Goal: Task Accomplishment & Management: Use online tool/utility

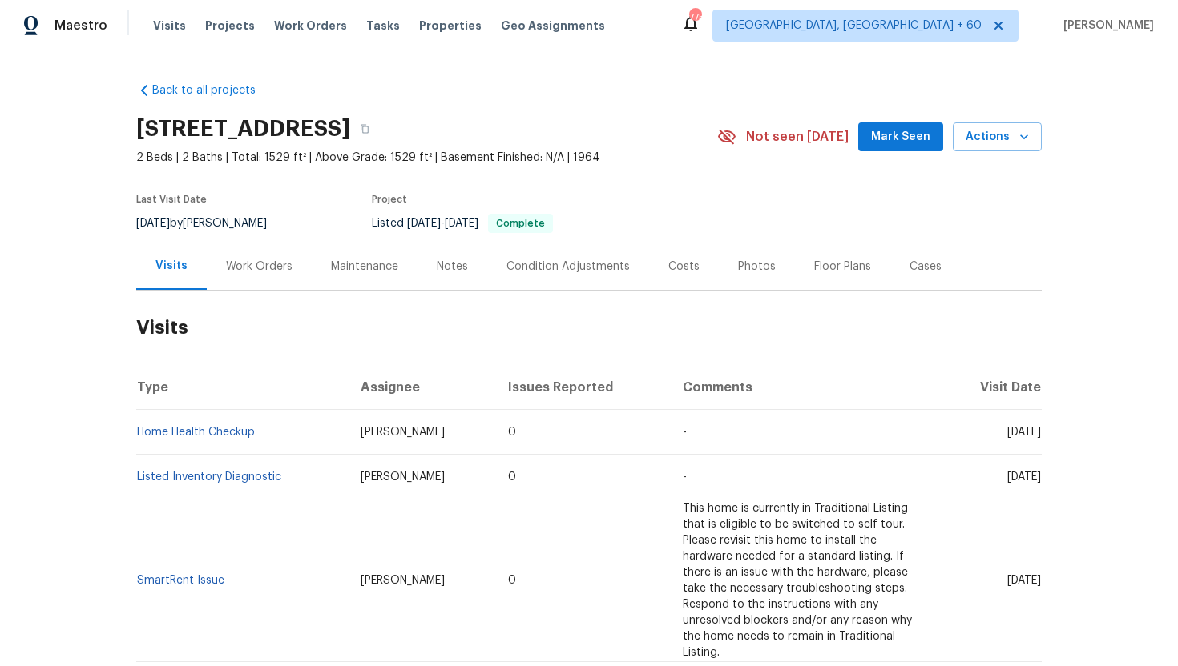
click at [914, 272] on div "Cases" at bounding box center [925, 267] width 32 height 16
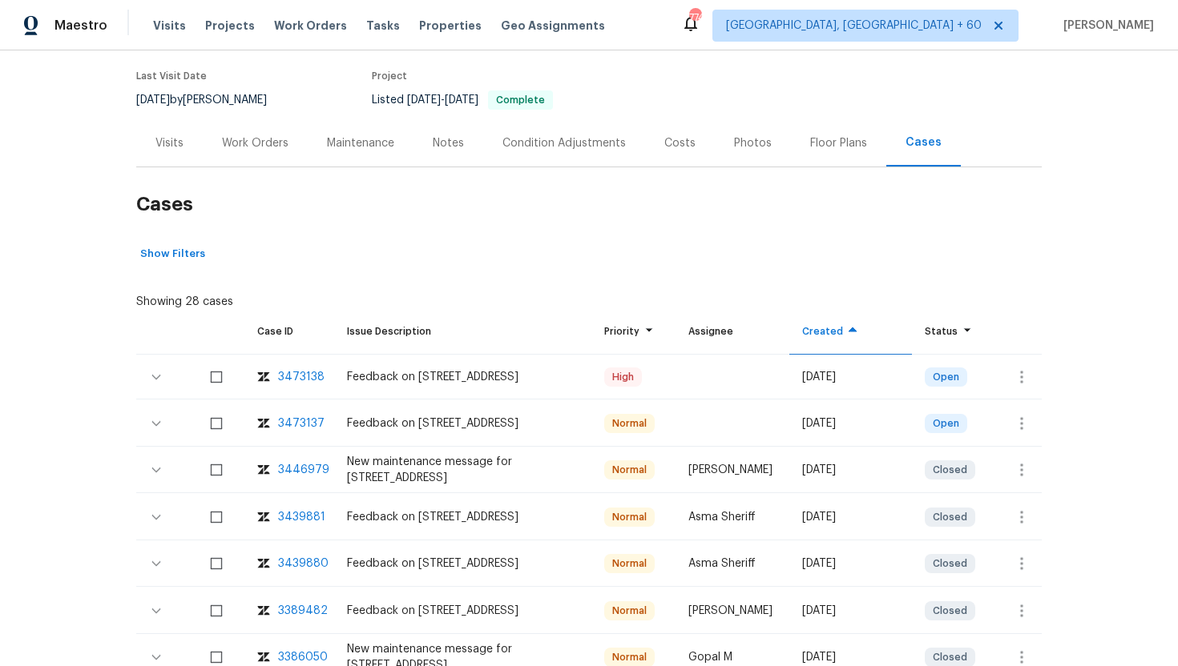
scroll to position [139, 0]
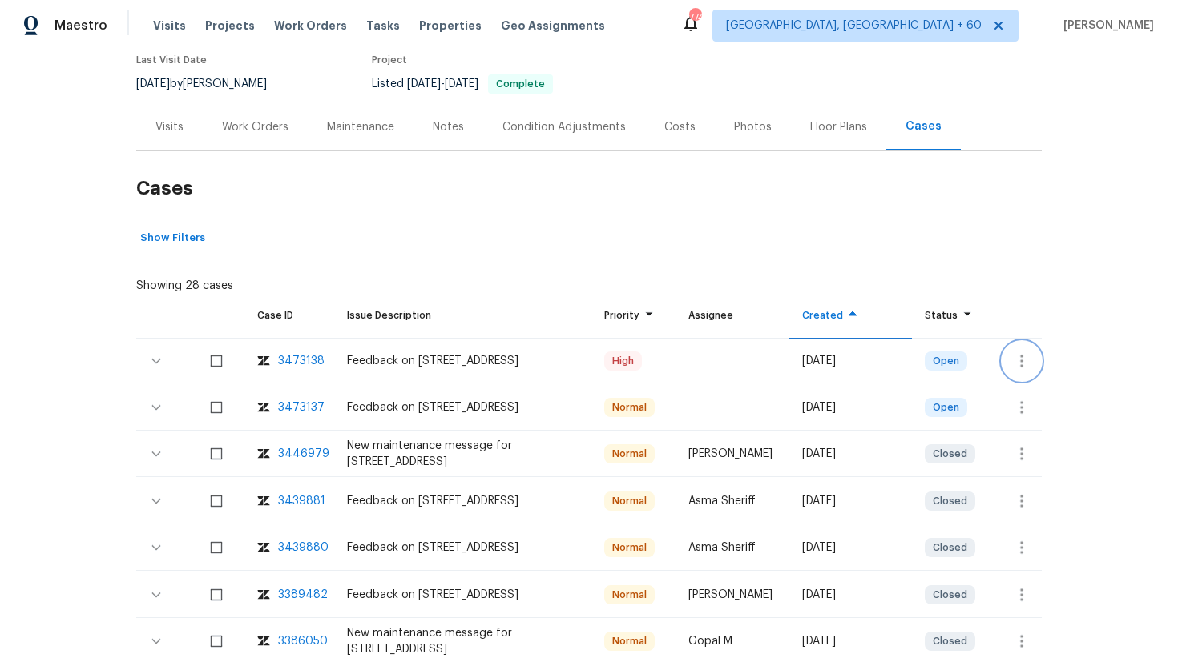
click at [1013, 360] on icon "button" at bounding box center [1021, 361] width 19 height 19
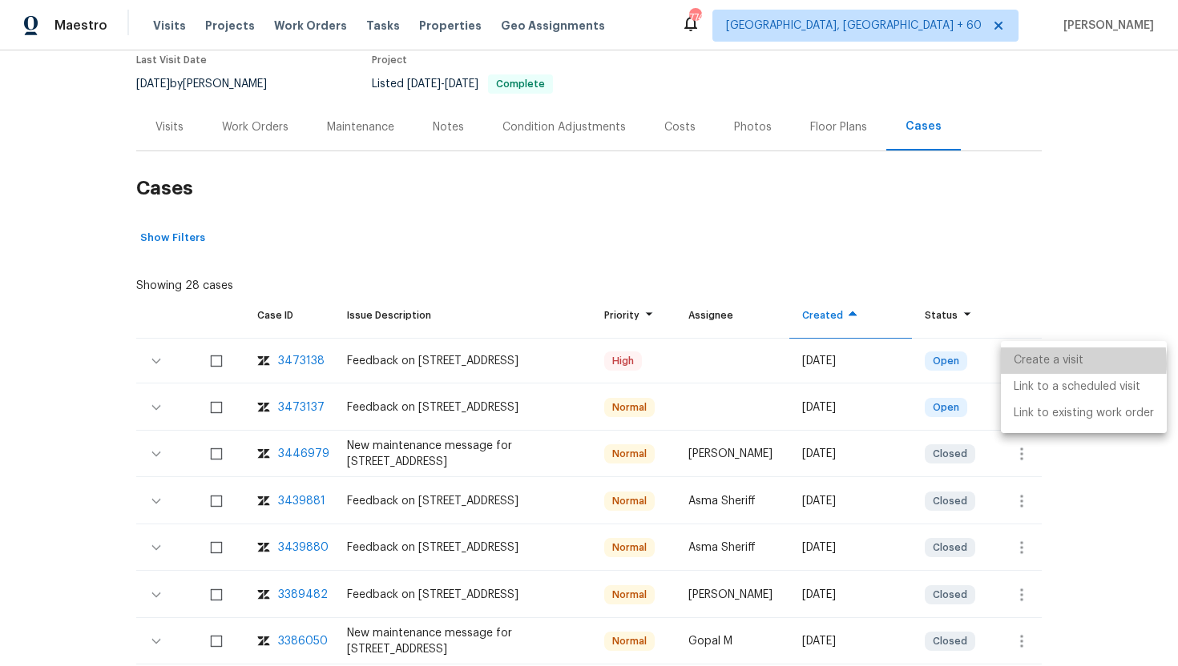
click at [1042, 364] on li "Create a visit" at bounding box center [1084, 361] width 166 height 26
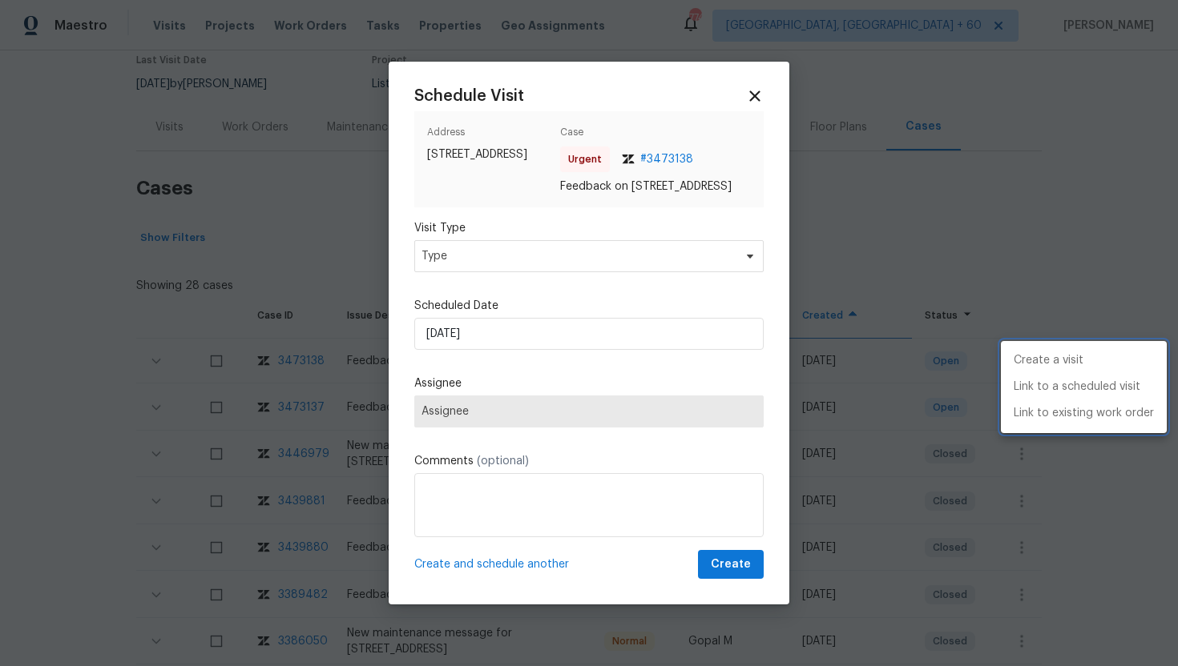
click at [507, 258] on div at bounding box center [589, 333] width 1178 height 666
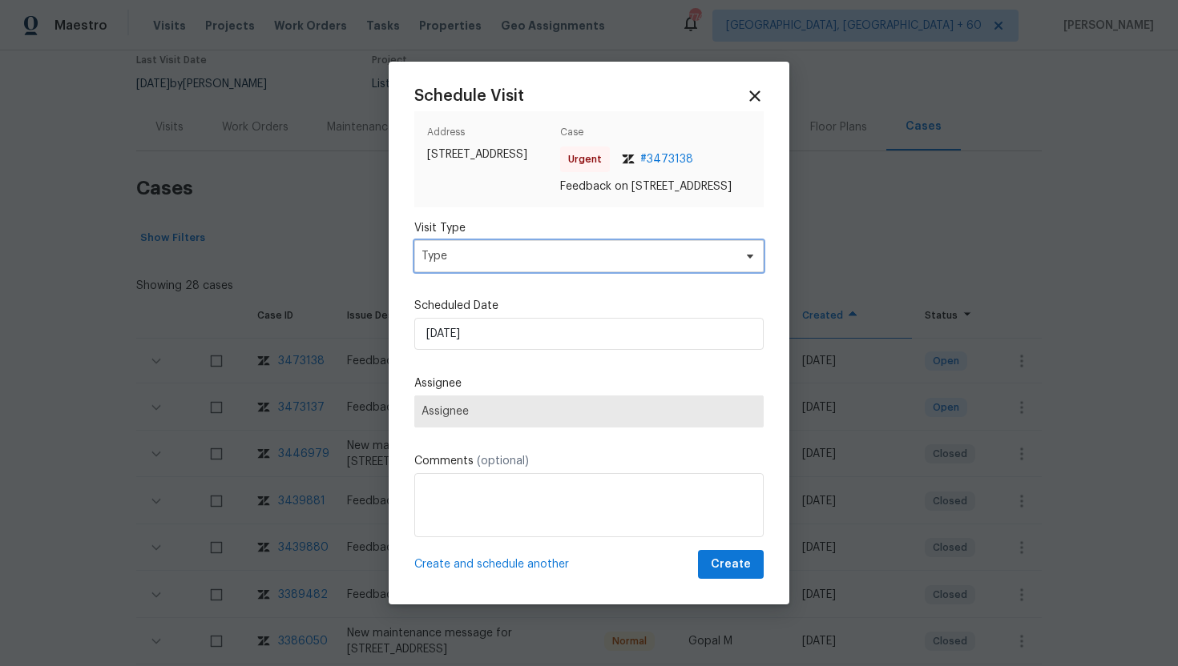
click at [504, 259] on span "Type" at bounding box center [577, 256] width 312 height 16
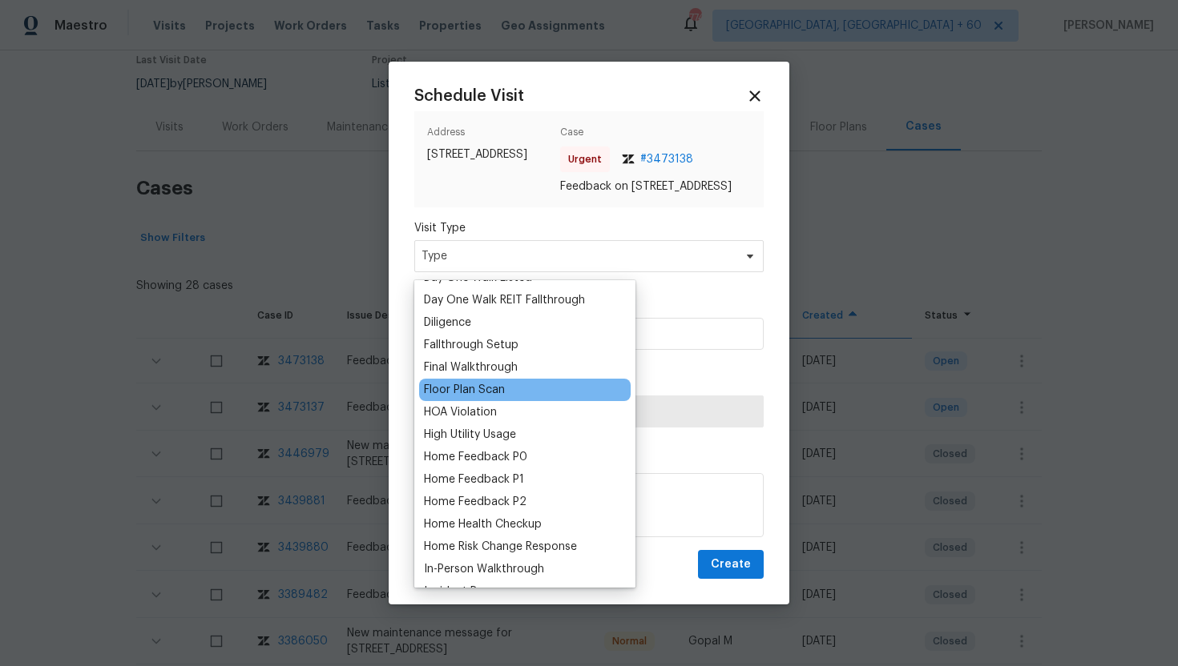
scroll to position [337, 0]
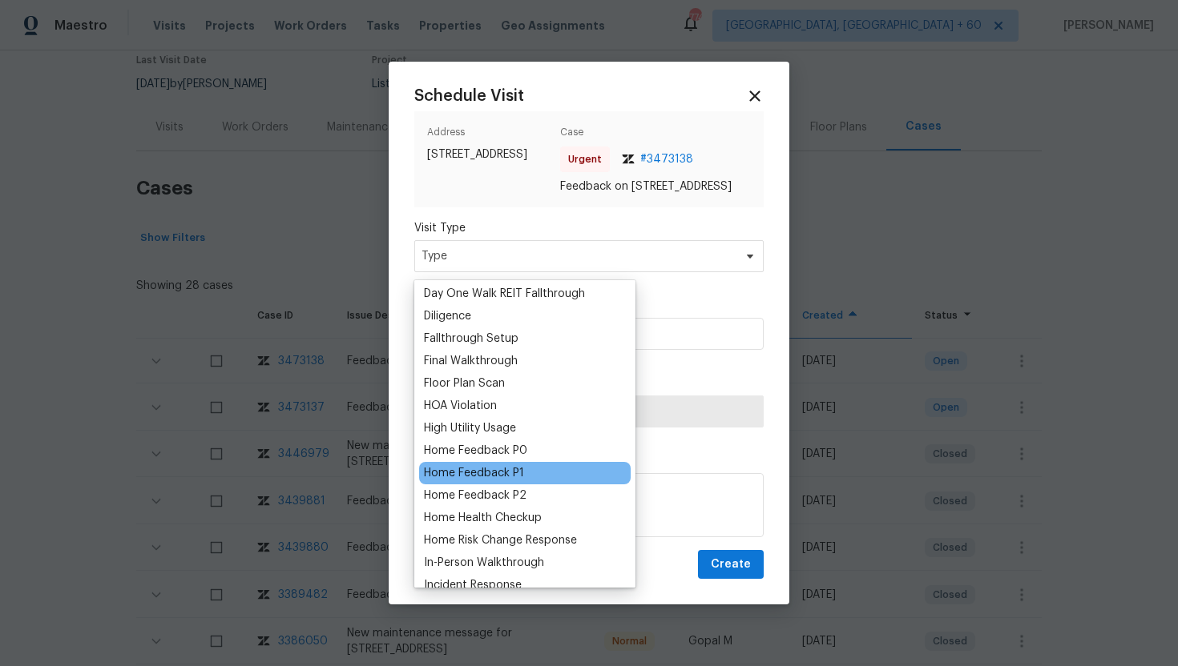
click at [504, 469] on div "Home Feedback P1" at bounding box center [474, 473] width 100 height 16
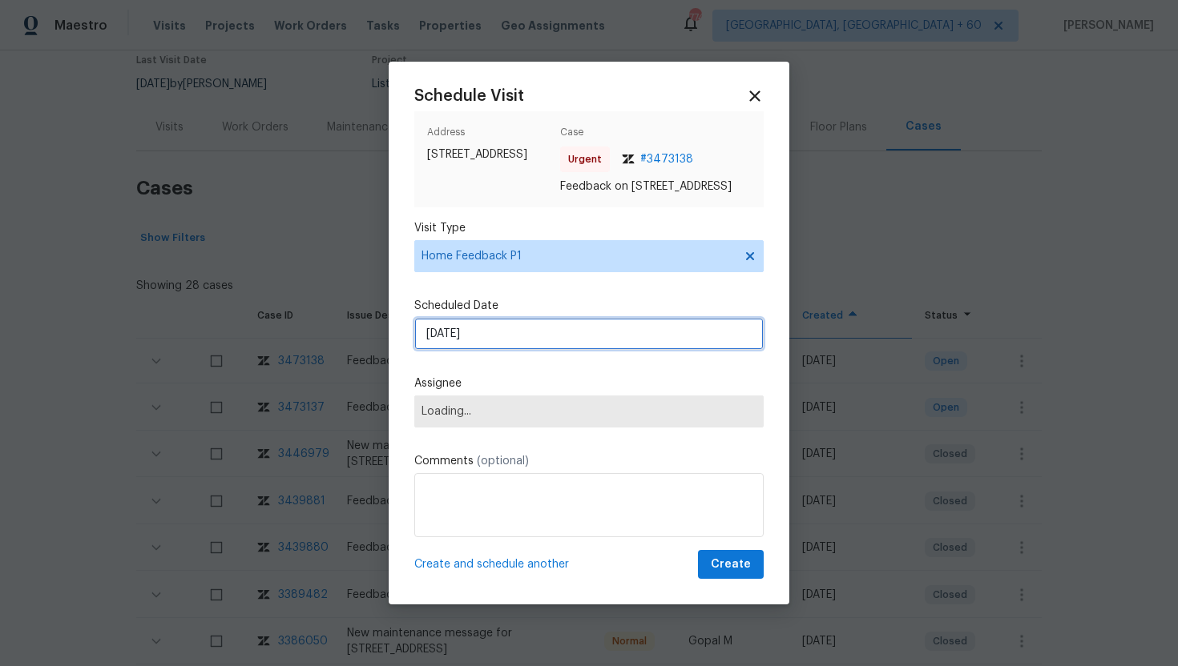
click at [505, 338] on input "[DATE]" at bounding box center [588, 334] width 349 height 32
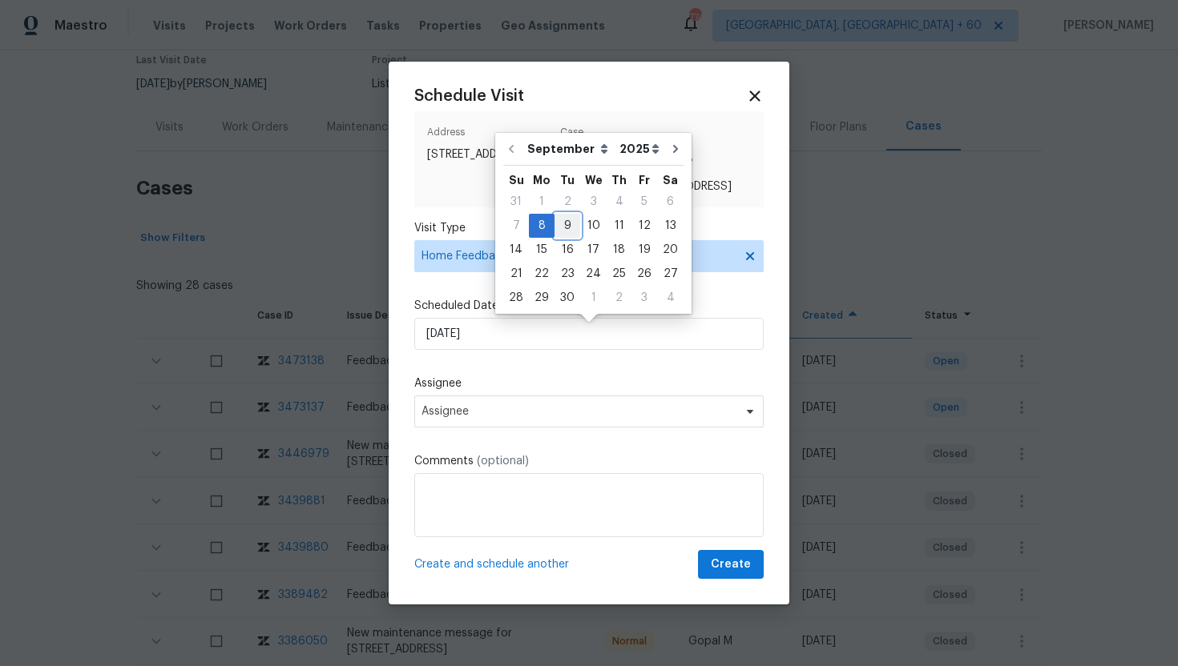
click at [558, 232] on div "9" at bounding box center [567, 226] width 26 height 22
type input "9/9/2025"
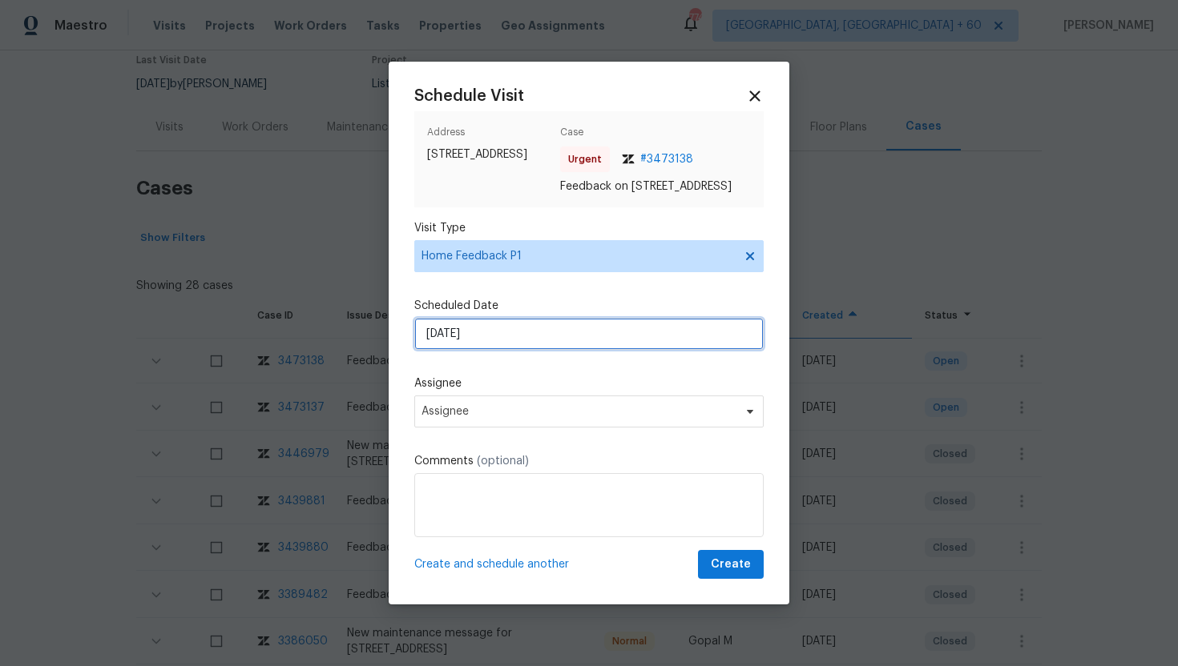
click at [505, 348] on input "9/9/2025" at bounding box center [588, 334] width 349 height 32
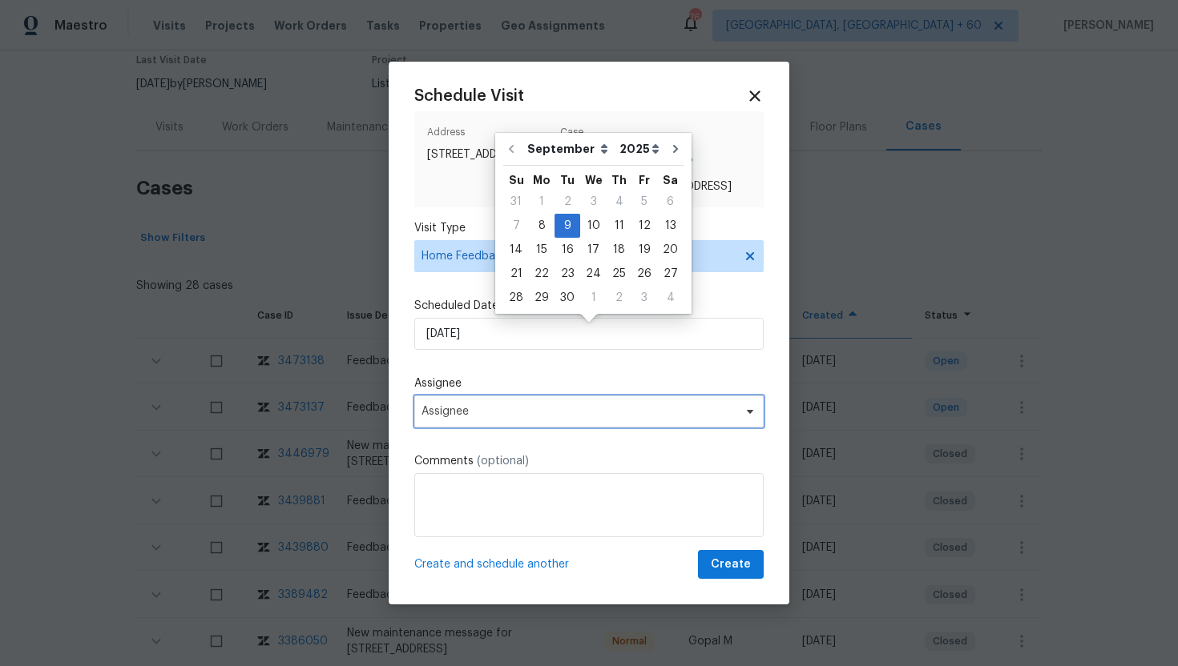
click at [533, 411] on span "Assignee" at bounding box center [588, 412] width 349 height 32
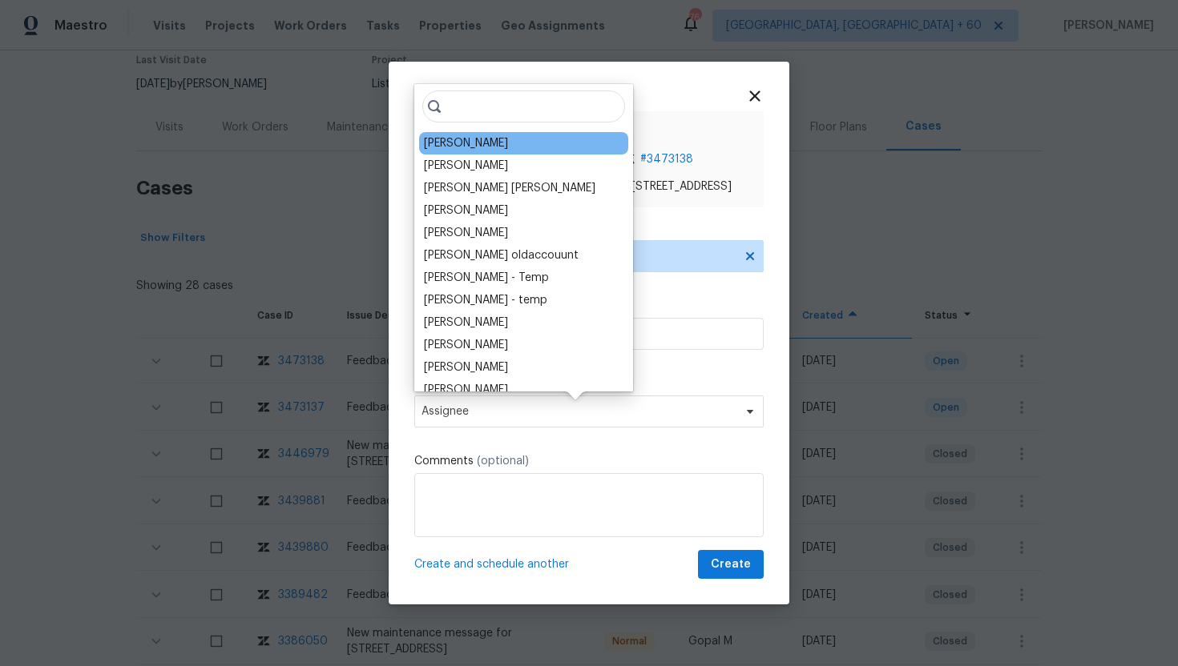
click at [489, 144] on div "Carl Biederman" at bounding box center [466, 143] width 84 height 16
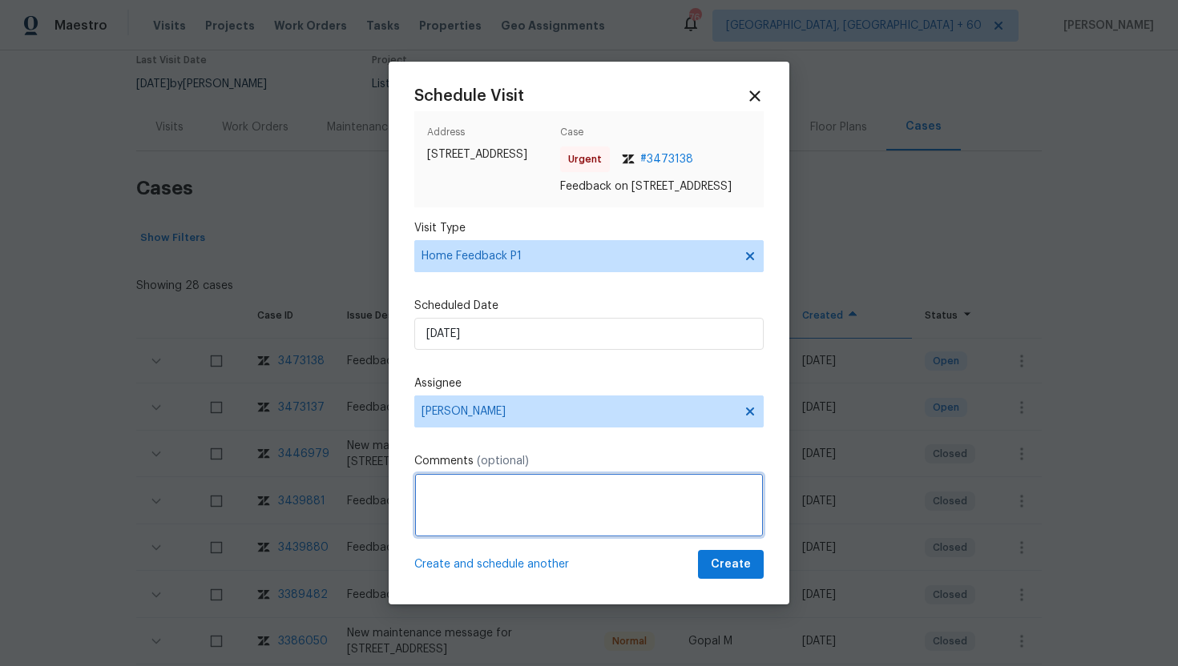
click at [488, 513] on textarea at bounding box center [588, 505] width 349 height 64
paste textarea "Feedback Message: Back door would not lock."
click at [546, 495] on textarea "Feedback Message: Back door would not lock." at bounding box center [588, 505] width 349 height 64
type textarea "Feedback Message: The Back door would not lock."
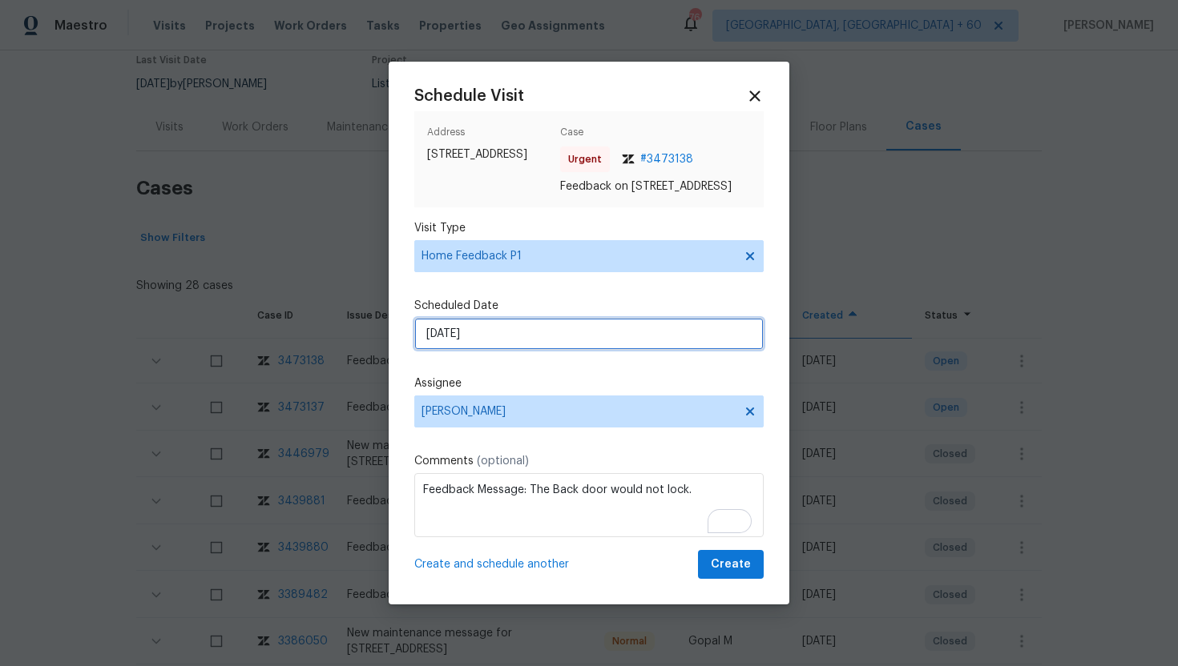
click at [549, 343] on input "9/9/2025" at bounding box center [588, 334] width 349 height 32
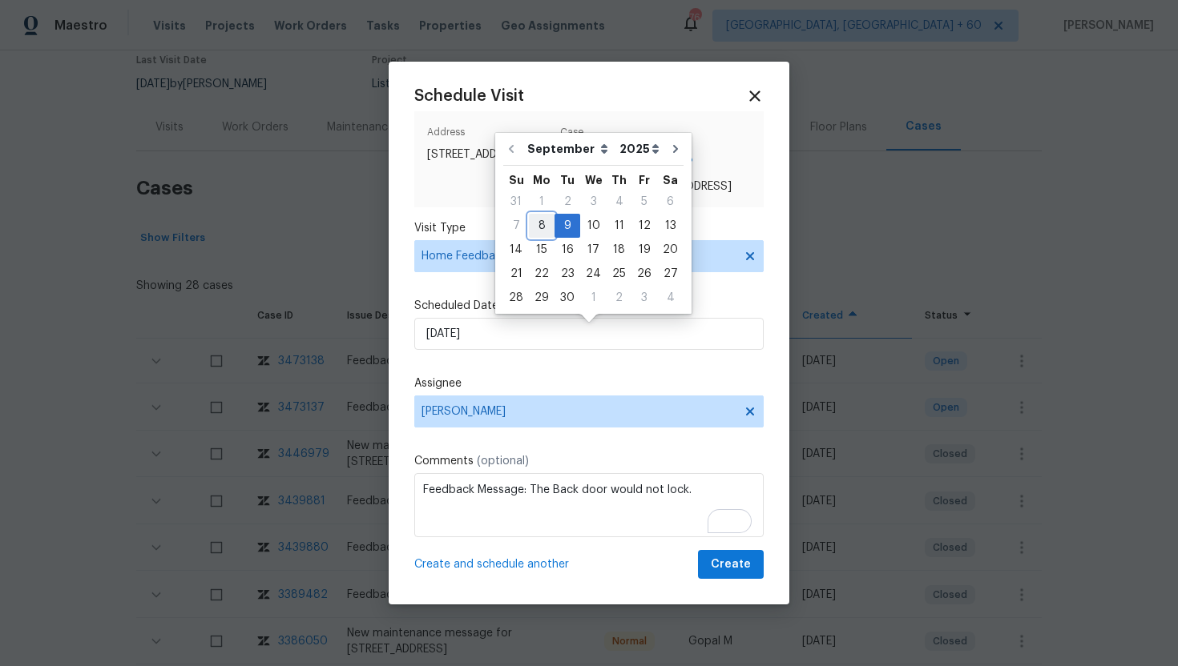
click at [543, 230] on div "8" at bounding box center [542, 226] width 26 height 22
type input "[DATE]"
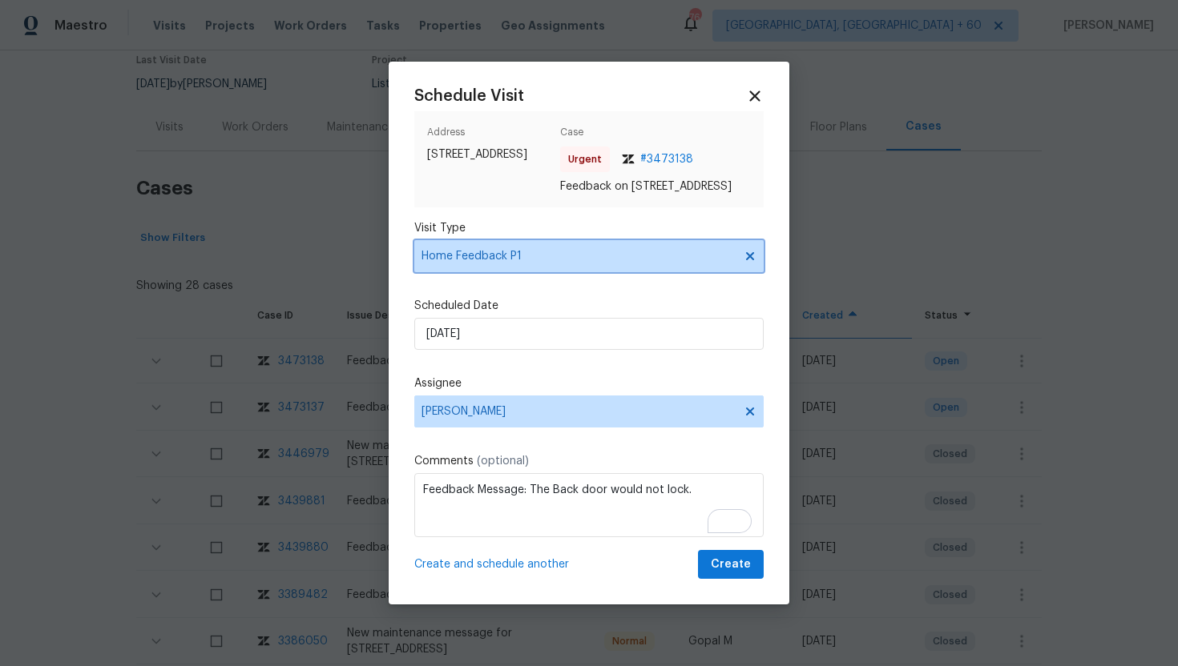
click at [751, 260] on icon at bounding box center [750, 256] width 8 height 8
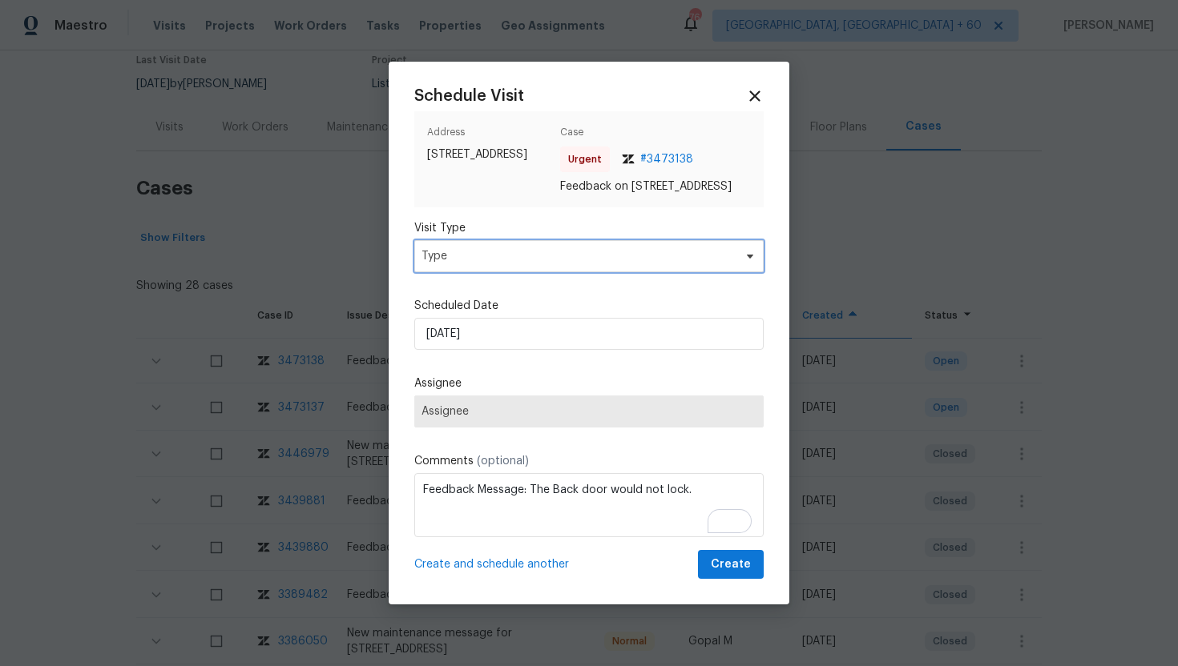
click at [654, 264] on span "Type" at bounding box center [577, 256] width 312 height 16
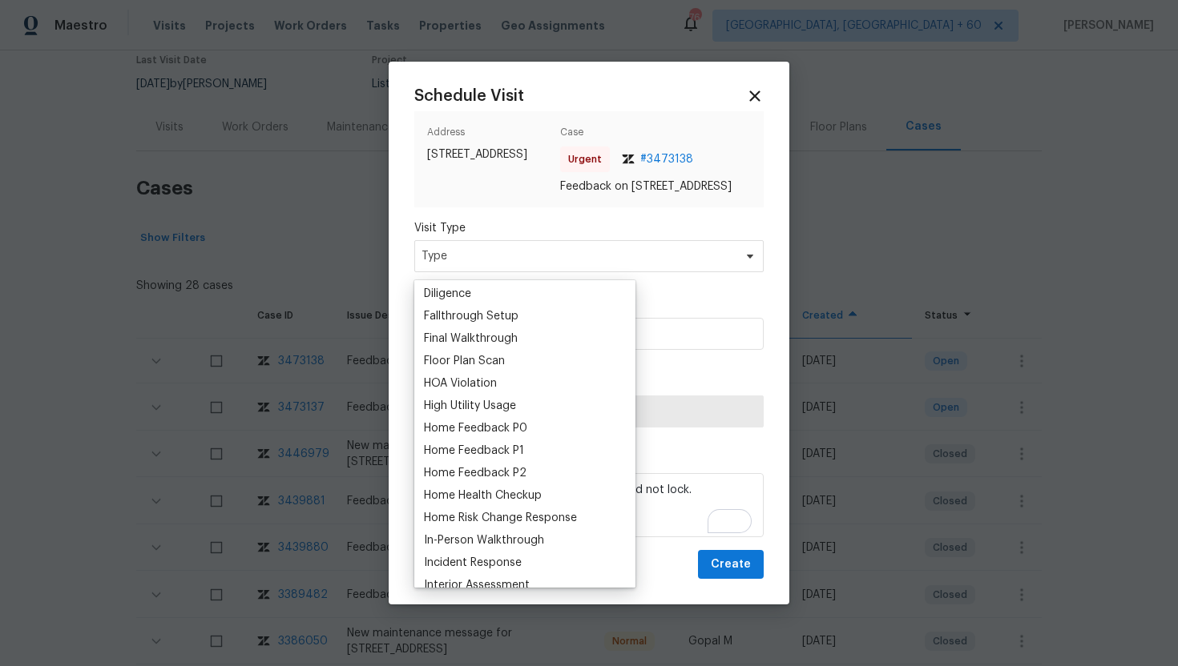
scroll to position [361, 0]
click at [549, 423] on div "Home Feedback P0" at bounding box center [524, 427] width 211 height 22
click at [508, 428] on div "Home Feedback P0" at bounding box center [475, 427] width 103 height 16
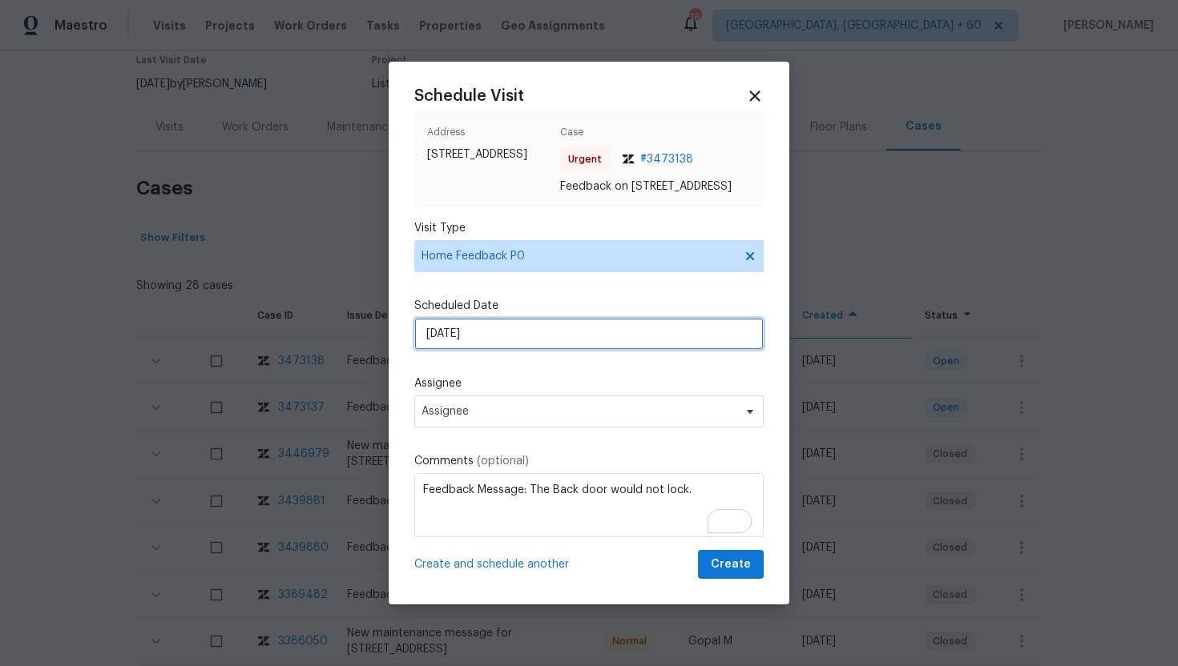
click at [500, 338] on input "[DATE]" at bounding box center [588, 334] width 349 height 32
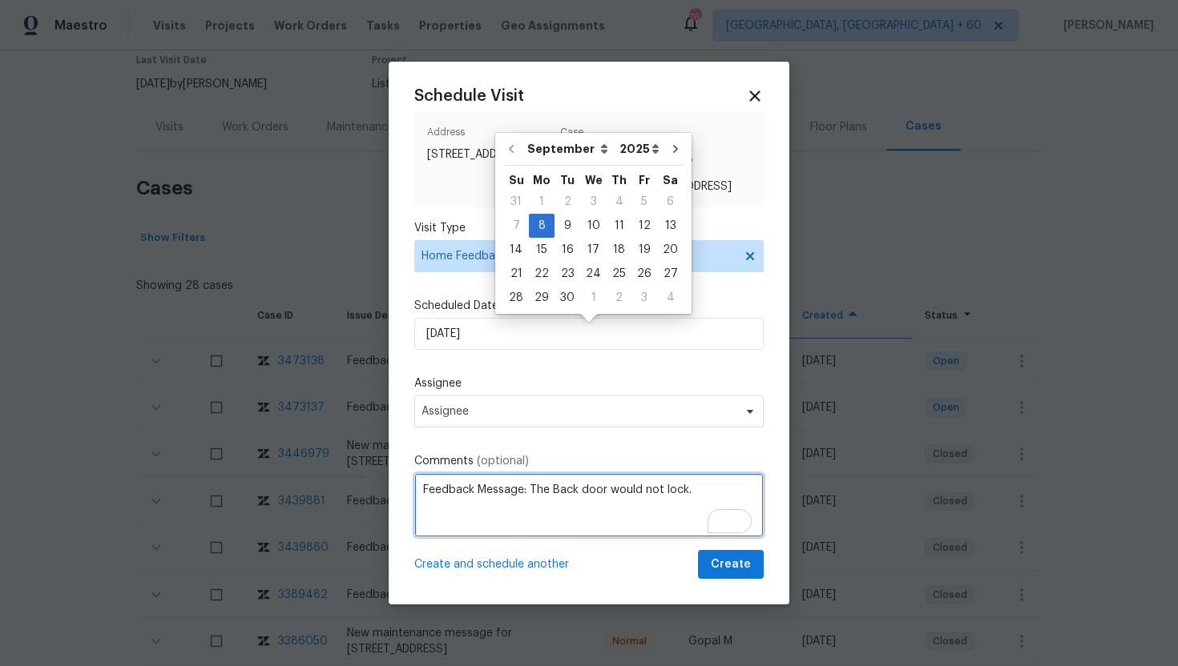
click at [662, 528] on textarea "Feedback Message: The Back door would not lock." at bounding box center [588, 505] width 349 height 64
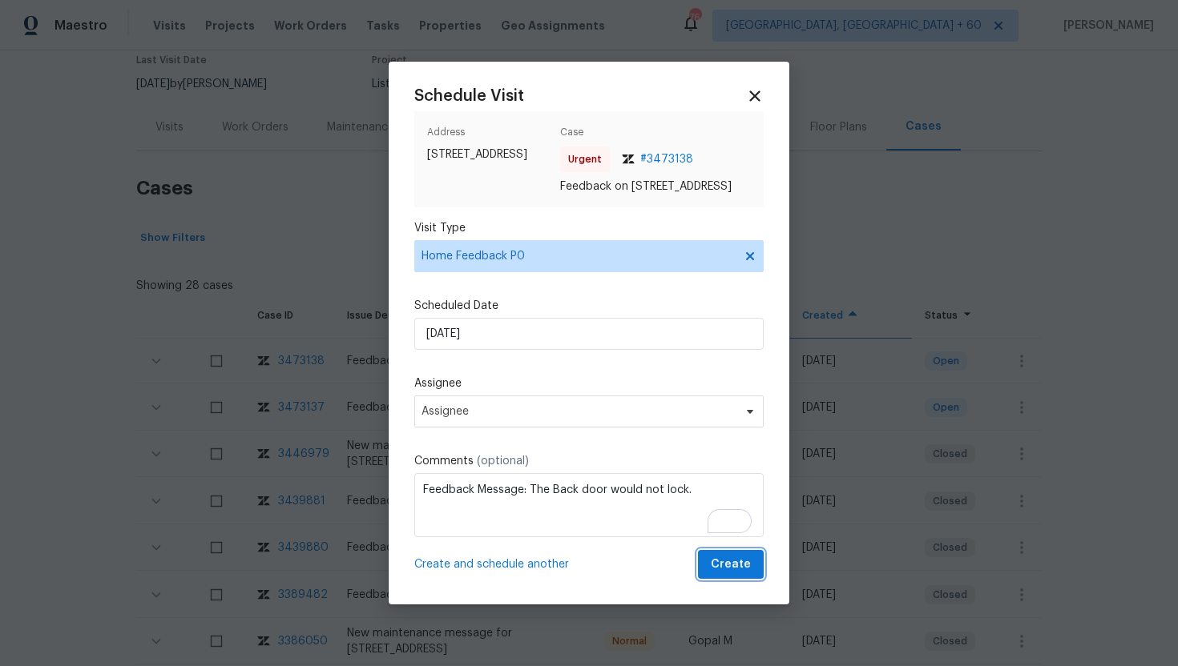
click at [748, 580] on button "Create" at bounding box center [731, 565] width 66 height 30
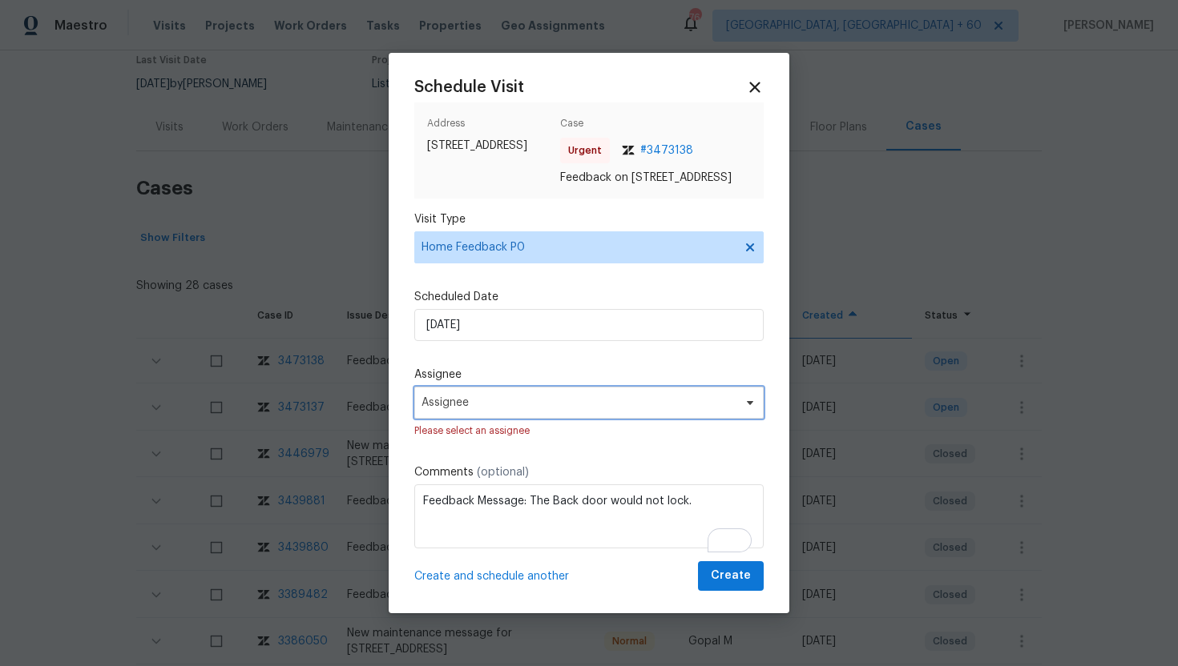
click at [507, 409] on span "Assignee" at bounding box center [578, 403] width 314 height 13
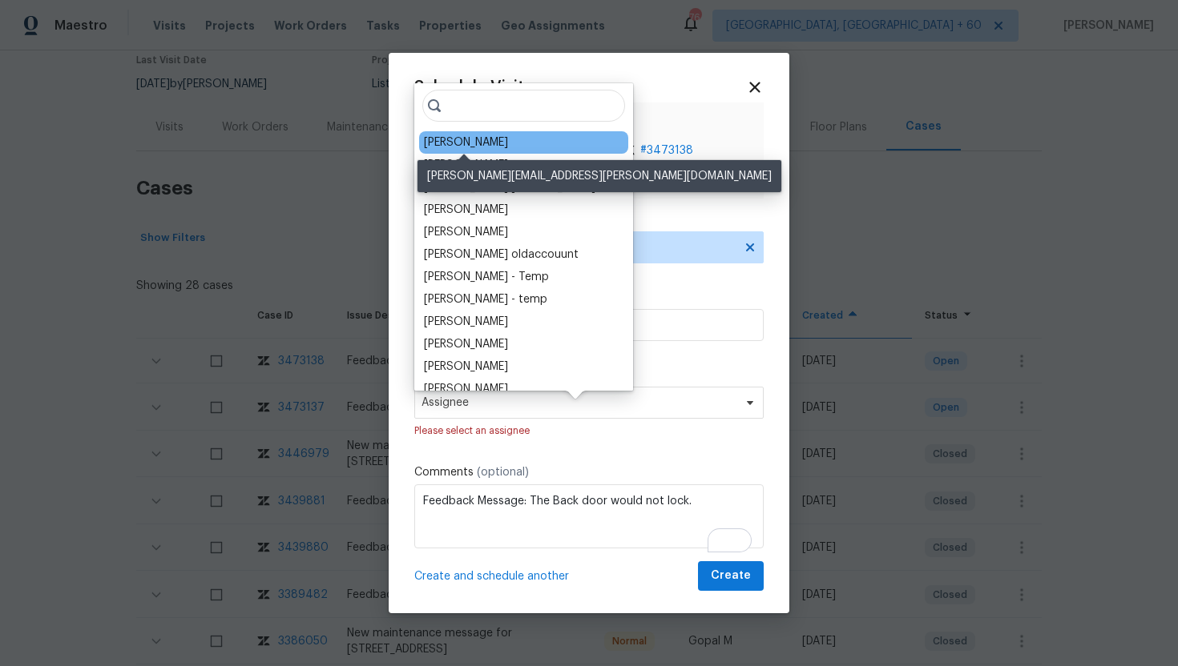
click at [456, 140] on div "Carl Biederman" at bounding box center [466, 143] width 84 height 16
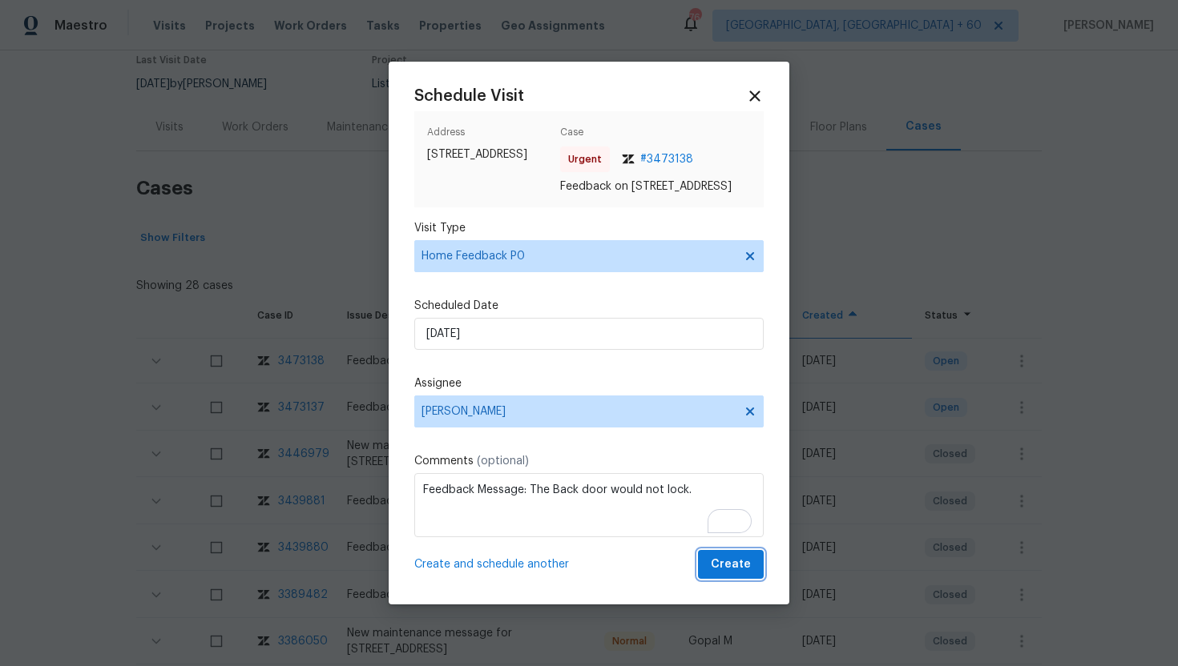
click at [725, 575] on span "Create" at bounding box center [731, 565] width 40 height 20
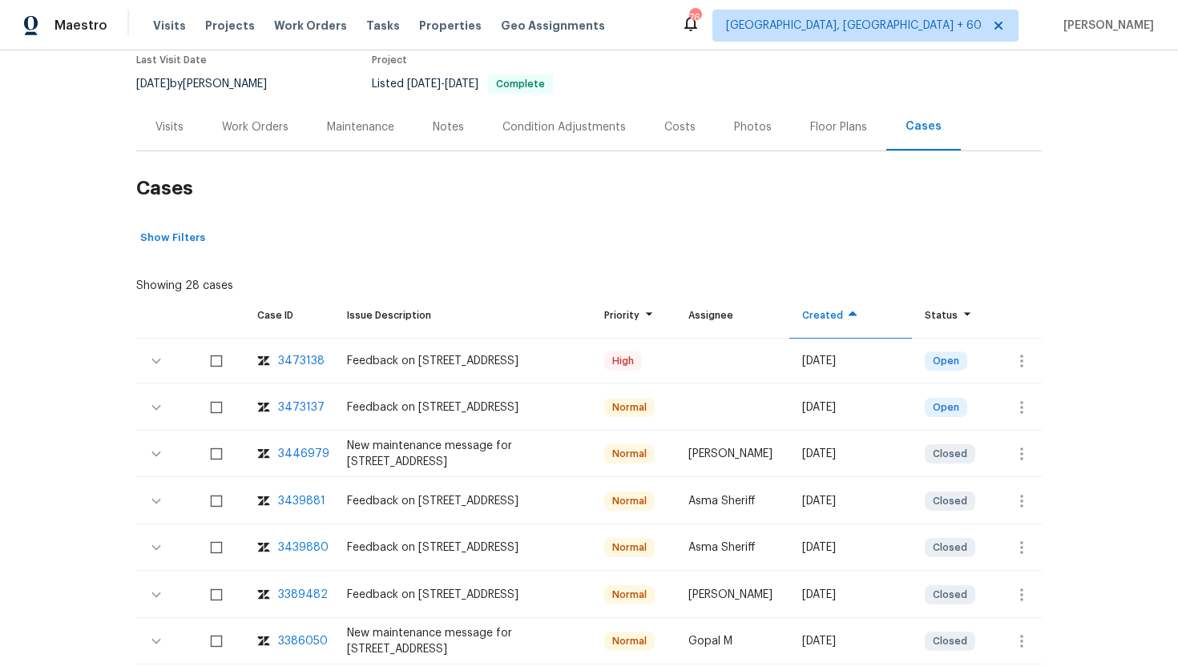
click at [183, 123] on div "Visits" at bounding box center [169, 126] width 66 height 47
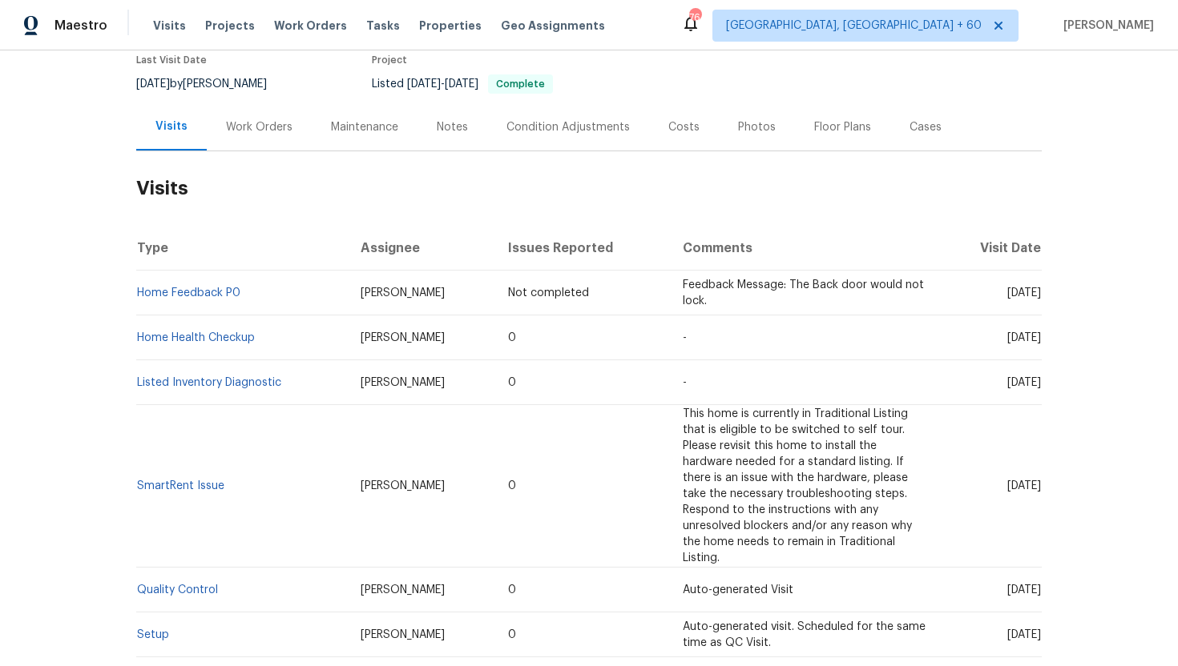
drag, startPoint x: 973, startPoint y: 340, endPoint x: 1041, endPoint y: 344, distance: 68.2
click at [1041, 344] on div "Back to all projects 135 N Palmetto Ave, Flagler Beach, FL 32136 2 Beds | 2 Bat…" at bounding box center [589, 358] width 1178 height 616
copy span "Aug 06 2025"
click at [266, 131] on div "Work Orders" at bounding box center [259, 127] width 66 height 16
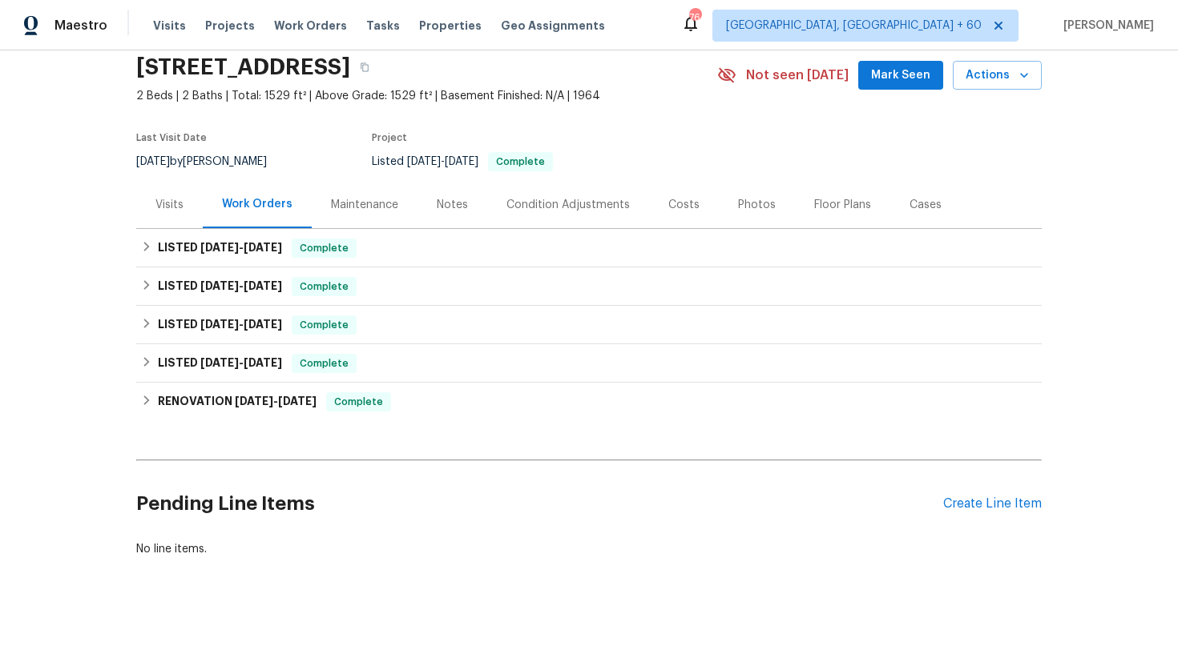
scroll to position [62, 0]
click at [296, 252] on span "Complete" at bounding box center [324, 248] width 62 height 16
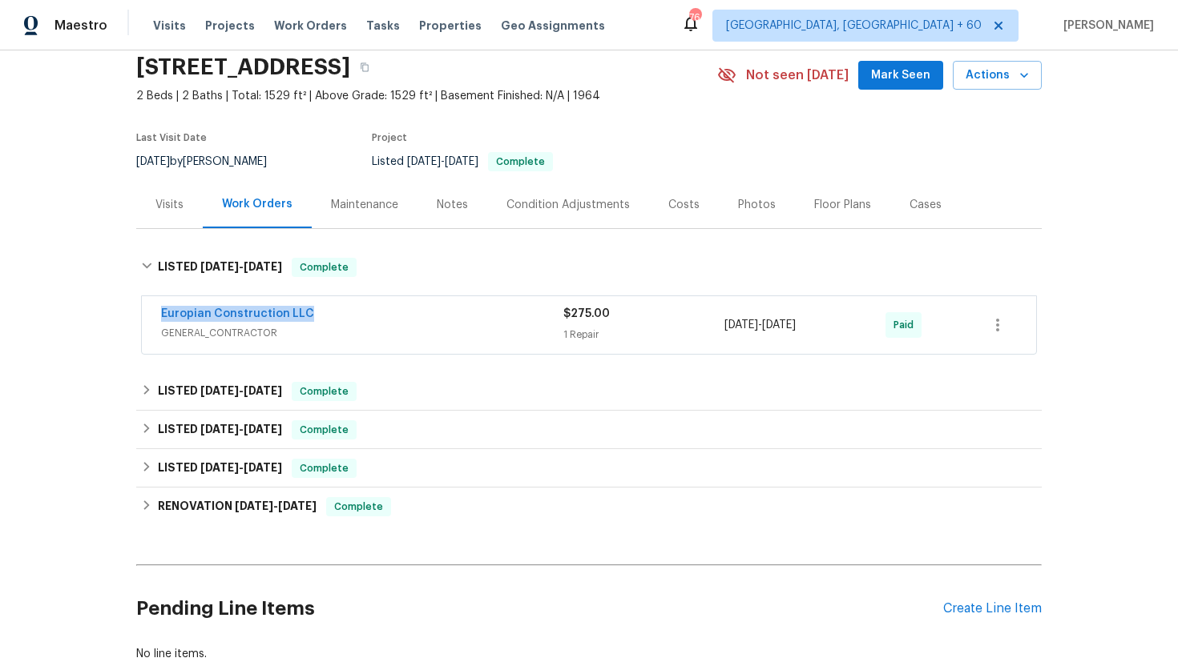
drag, startPoint x: 332, startPoint y: 311, endPoint x: 146, endPoint y: 305, distance: 185.9
click at [146, 305] on div "Europian Construction LLC GENERAL_CONTRACTOR $275.00 1 Repair 8/6/2025 - 8/11/2…" at bounding box center [589, 325] width 894 height 58
copy link "Europian Construction LLC"
drag, startPoint x: 841, startPoint y: 326, endPoint x: 712, endPoint y: 326, distance: 129.0
click at [712, 326] on div "Europian Construction LLC GENERAL_CONTRACTOR $275.00 1 Repair 8/6/2025 - 8/11/2…" at bounding box center [569, 325] width 817 height 38
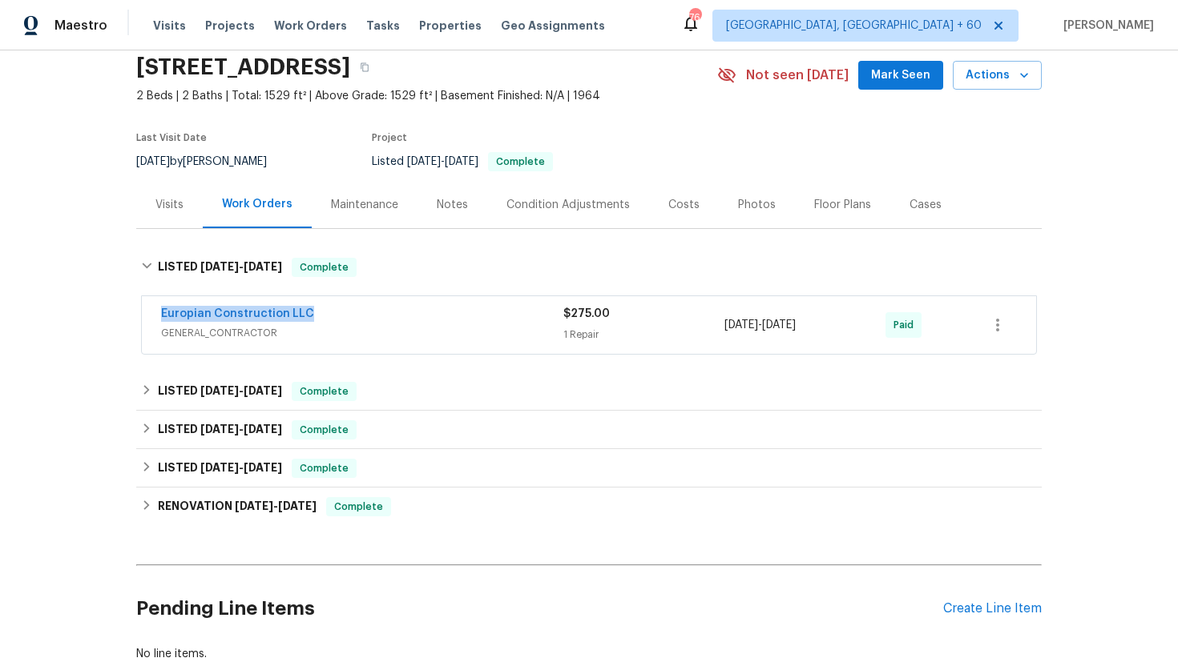
copy div "1 Repair 8/6/2025 - 8/11/2025"
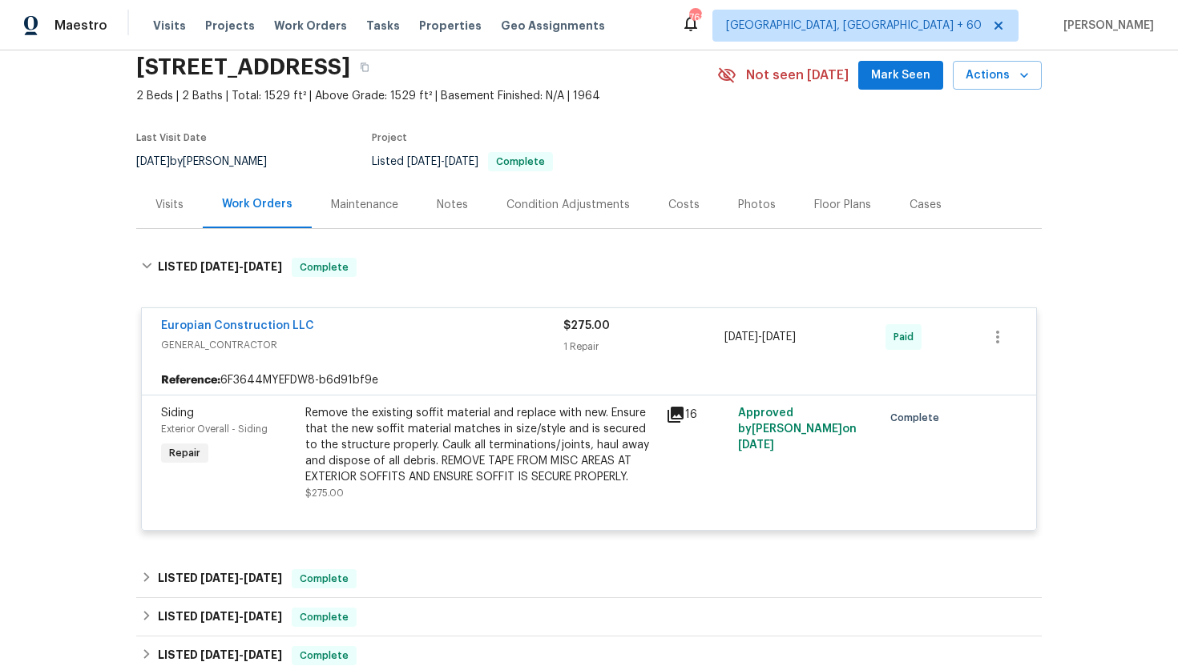
click at [151, 195] on div "Visits" at bounding box center [169, 204] width 66 height 47
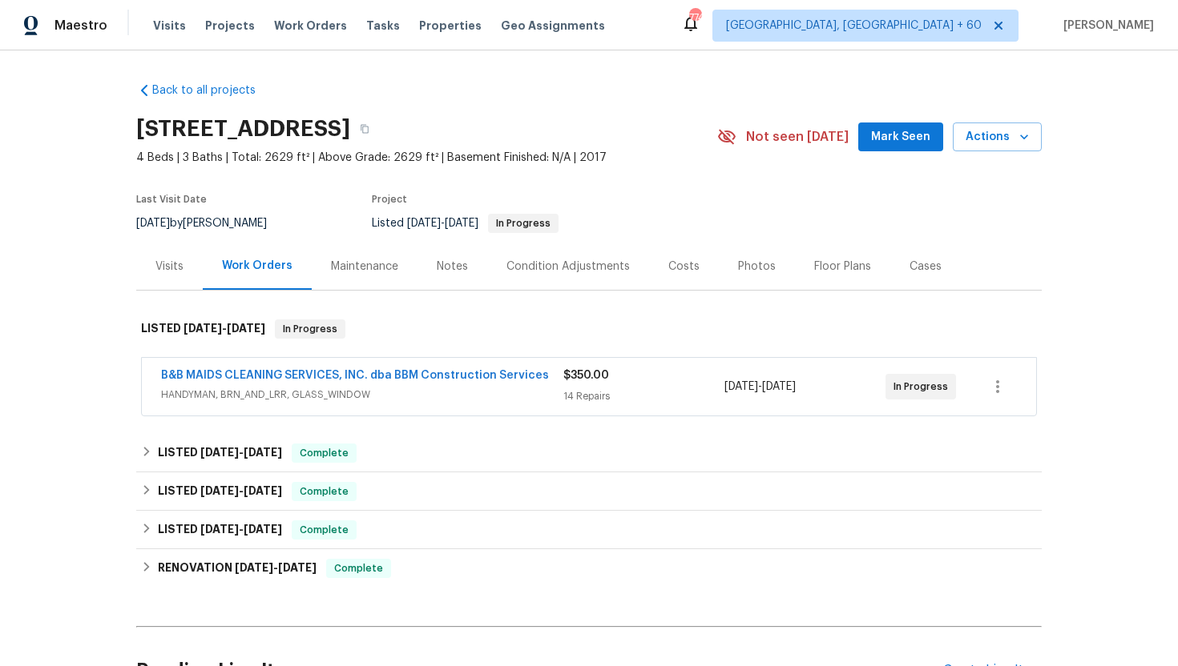
click at [492, 389] on span "HANDYMAN, BRN_AND_LRR, GLASS_WINDOW" at bounding box center [362, 395] width 402 height 16
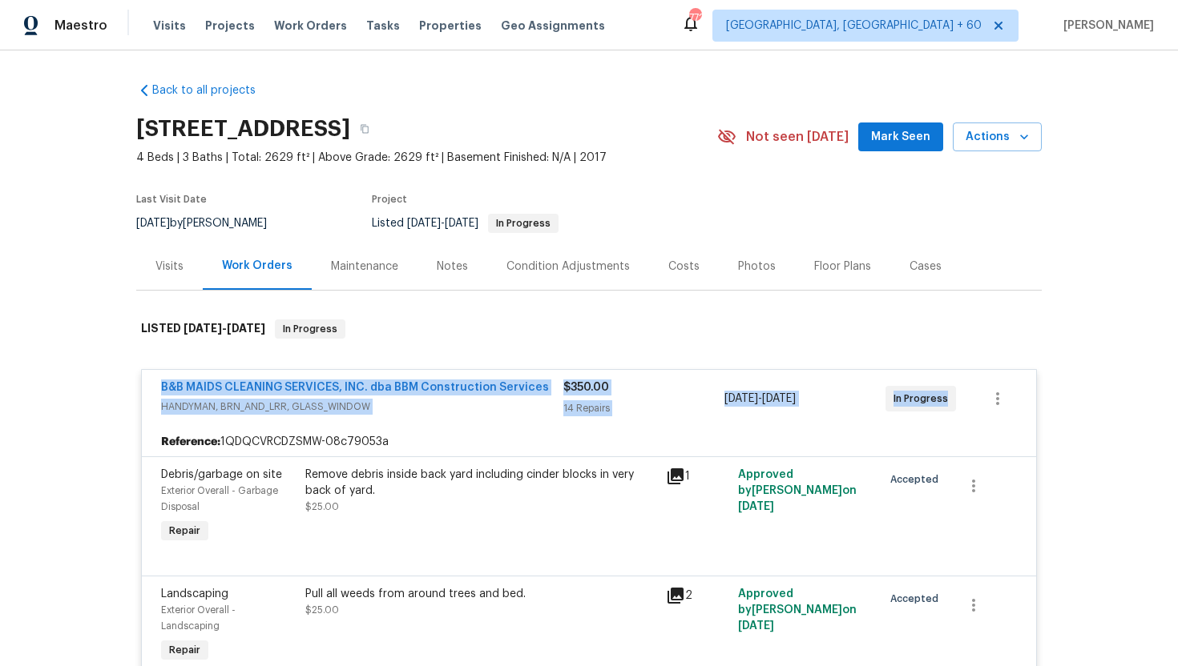
drag, startPoint x: 953, startPoint y: 405, endPoint x: 125, endPoint y: 392, distance: 828.4
click at [125, 391] on div "Back to all projects 103 County Road 4223, Decatur, TX 76234 4 Beds | 3 Baths |…" at bounding box center [589, 358] width 1178 height 616
copy div "B&B MAIDS CLEANING SERVICES, INC. dba BBM Construction Services HANDYMAN, BRN_A…"
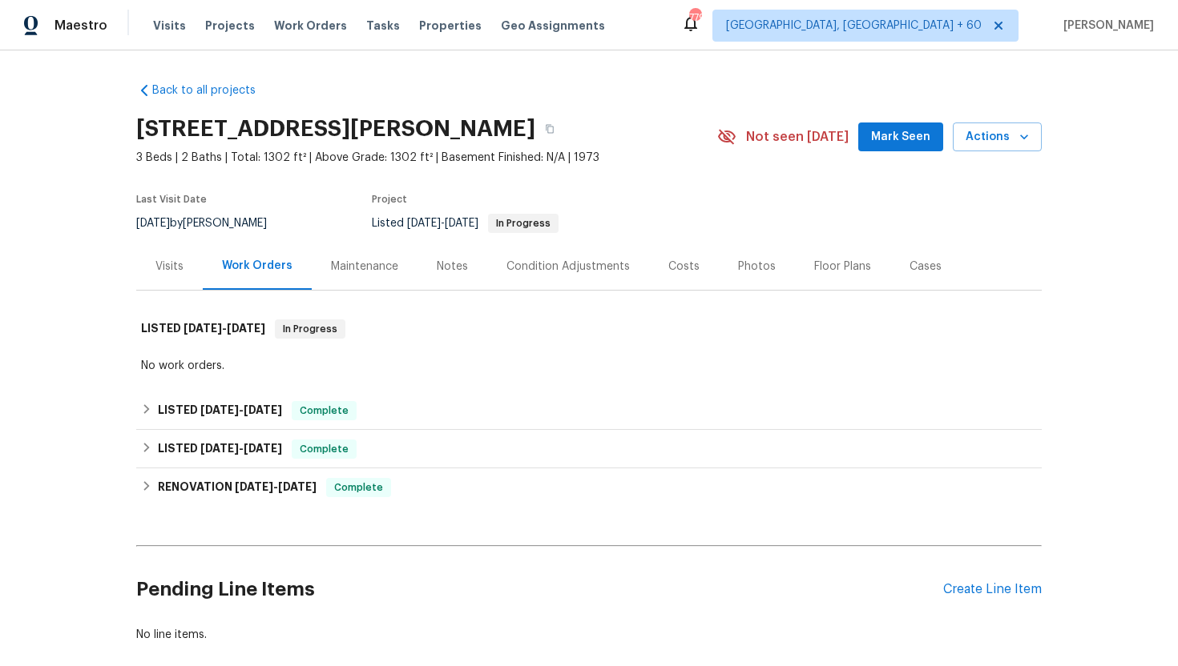
click at [176, 264] on div "Visits" at bounding box center [169, 267] width 28 height 16
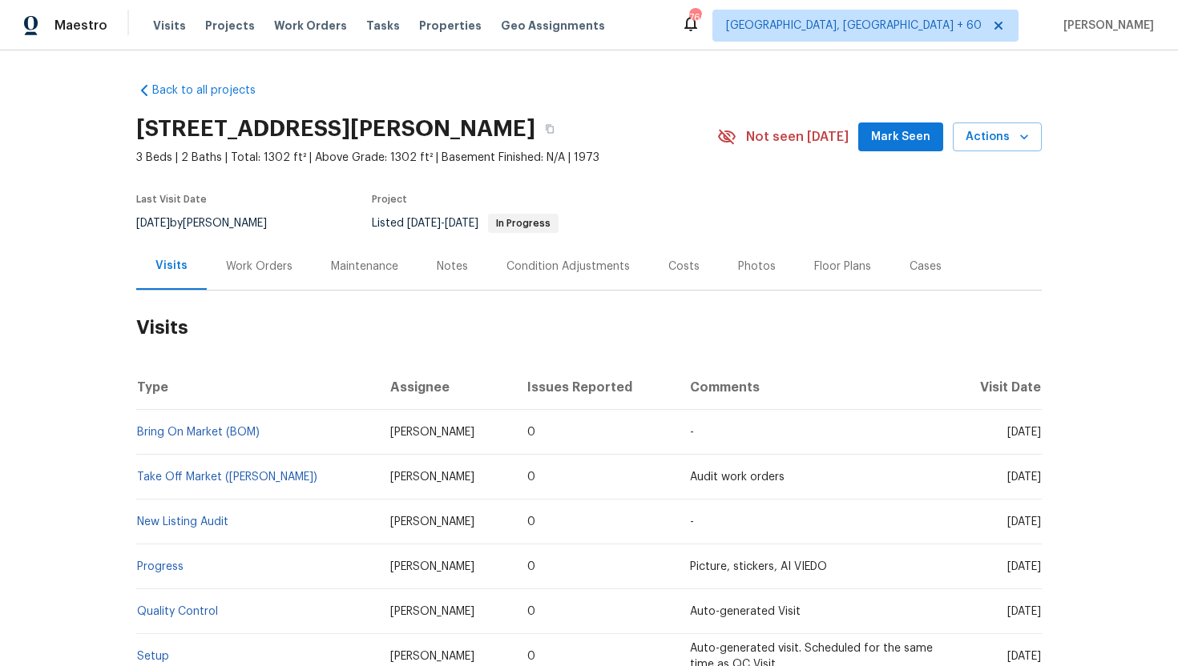
drag, startPoint x: 983, startPoint y: 436, endPoint x: 1039, endPoint y: 438, distance: 56.1
click at [1039, 438] on td "Thu, Jul 17 2025" at bounding box center [994, 432] width 93 height 45
copy span "Jul 17 2025"
click at [266, 272] on div "Work Orders" at bounding box center [259, 267] width 66 height 16
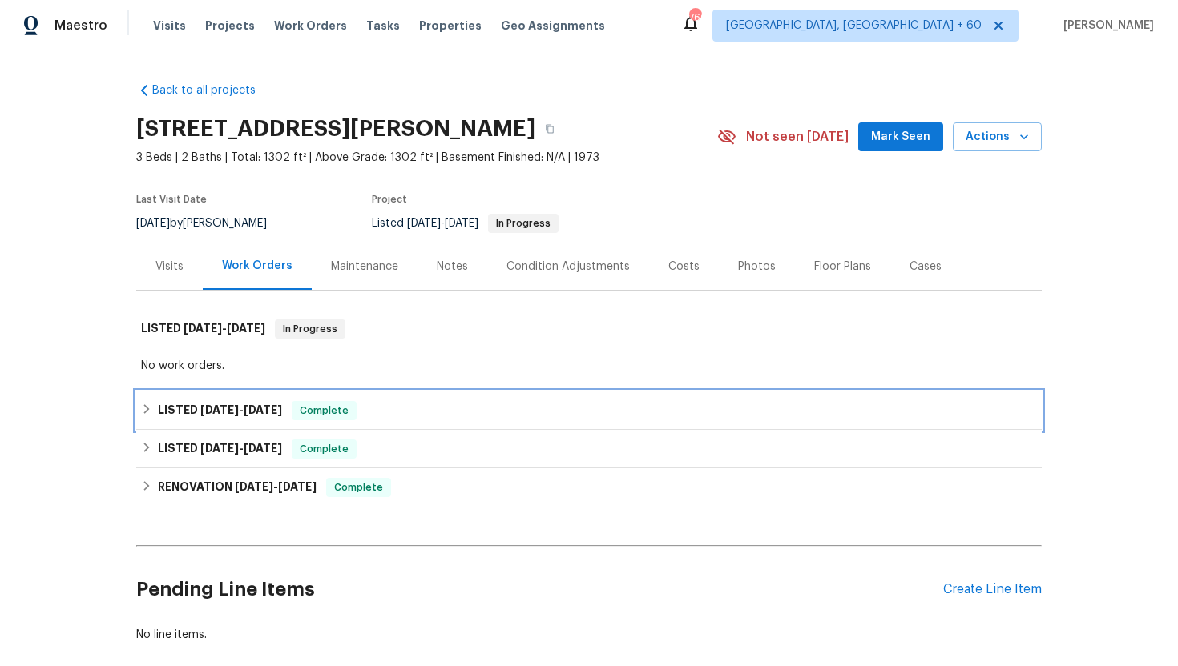
click at [308, 399] on div "LISTED 7/15/25 - 7/18/25 Complete" at bounding box center [588, 411] width 905 height 38
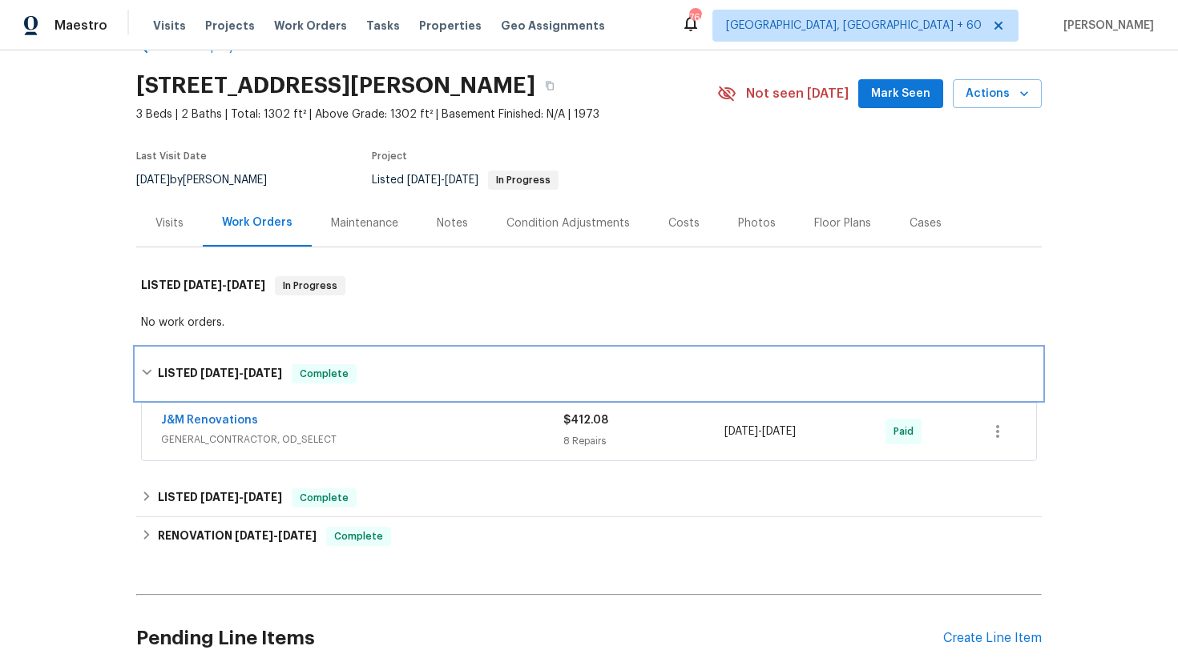
scroll to position [83, 0]
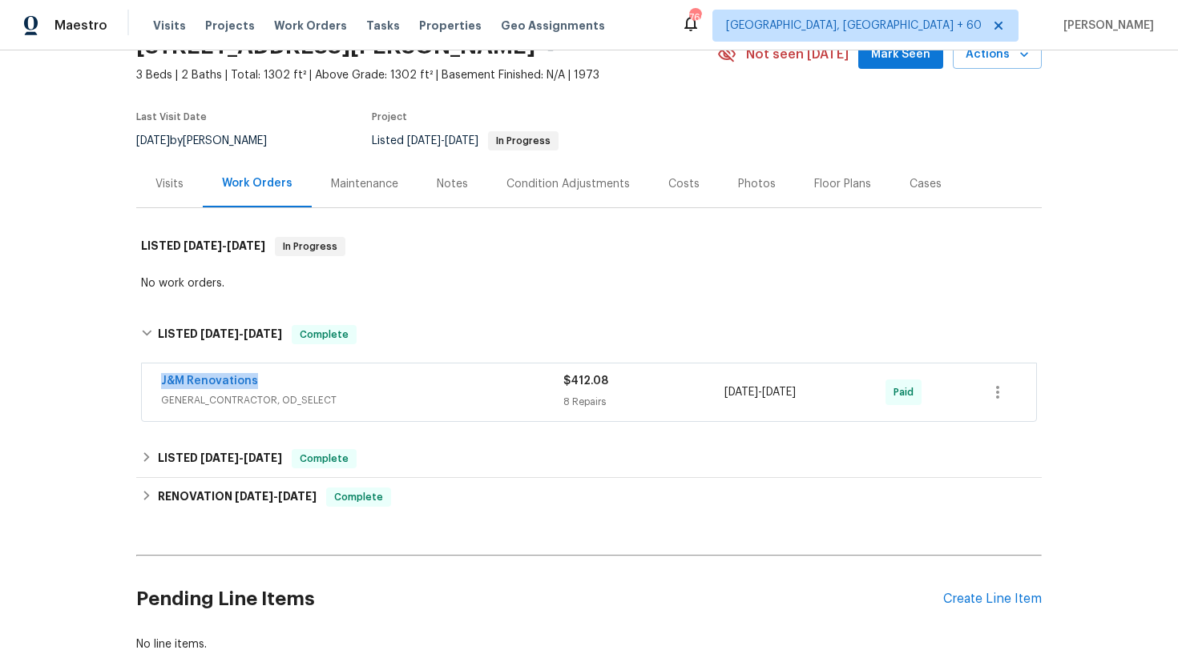
drag, startPoint x: 268, startPoint y: 384, endPoint x: 100, endPoint y: 384, distance: 167.4
click at [99, 383] on div "Back to all projects 2723 Reynolds Park Rd, Winston Salem, NC 27107 3 Beds | 2 …" at bounding box center [589, 358] width 1178 height 616
copy link "J&M Renovations"
drag, startPoint x: 847, startPoint y: 397, endPoint x: 721, endPoint y: 394, distance: 125.8
click at [721, 394] on div "J&M Renovations GENERAL_CONTRACTOR, OD_SELECT $412.08 8 Repairs 7/15/2025 - 7/1…" at bounding box center [569, 392] width 817 height 38
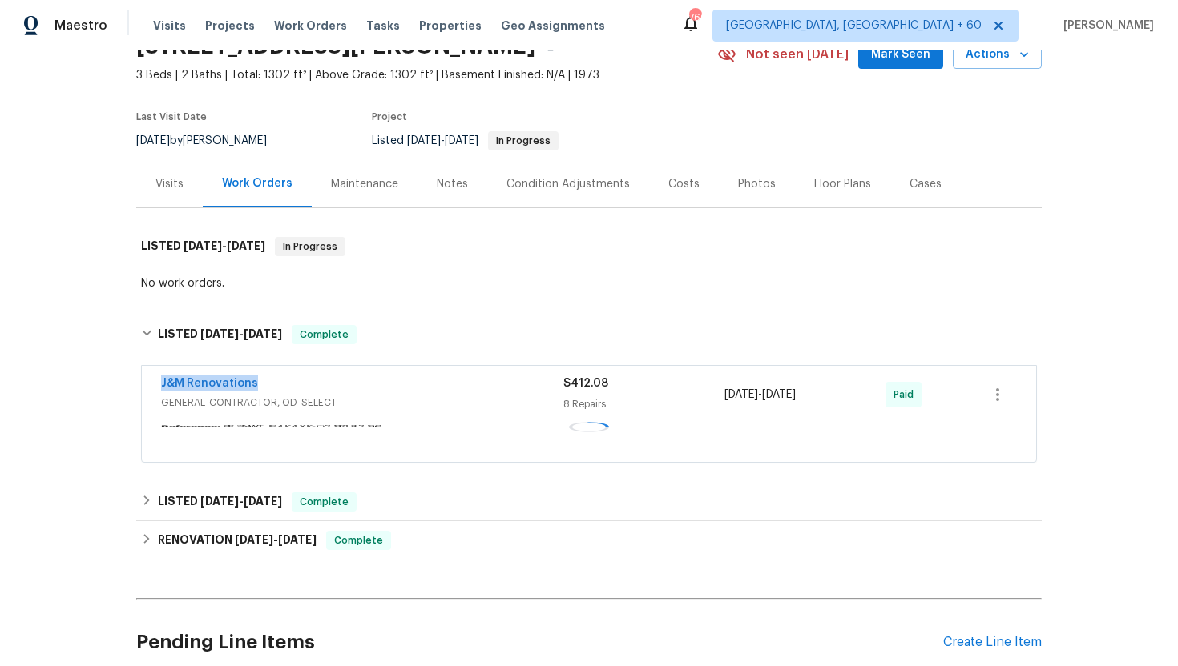
copy div "7/15/2025 - 7/18/2025"
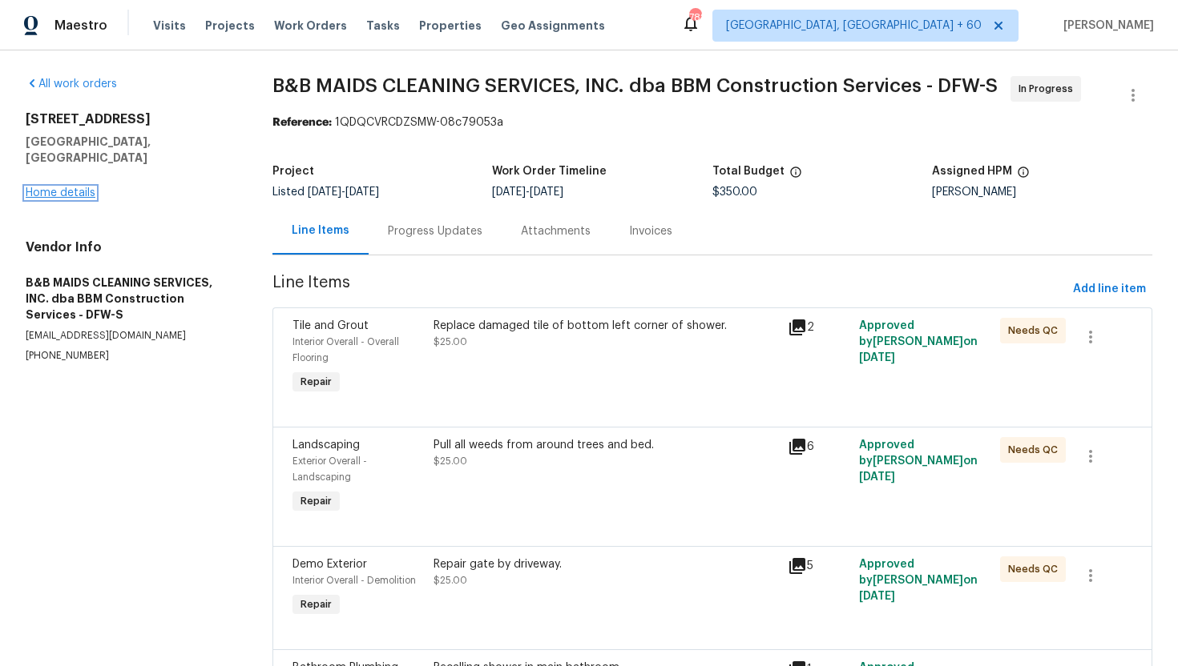
click at [66, 187] on link "Home details" at bounding box center [61, 192] width 70 height 11
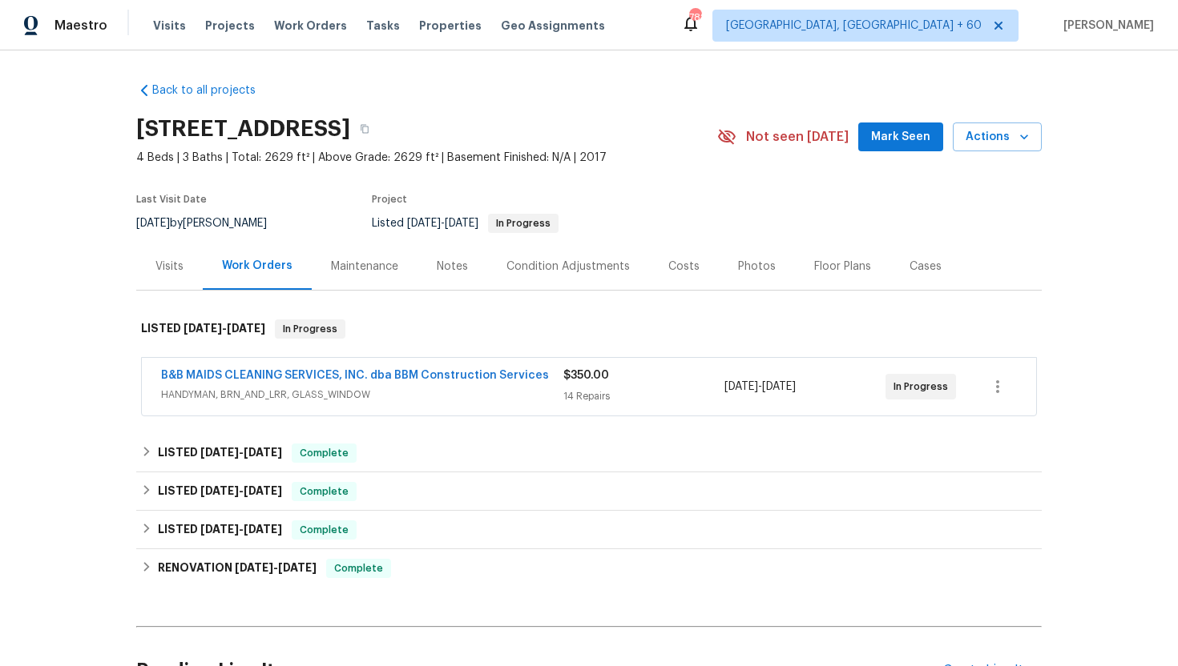
click at [373, 397] on span "HANDYMAN, BRN_AND_LRR, GLASS_WINDOW" at bounding box center [362, 395] width 402 height 16
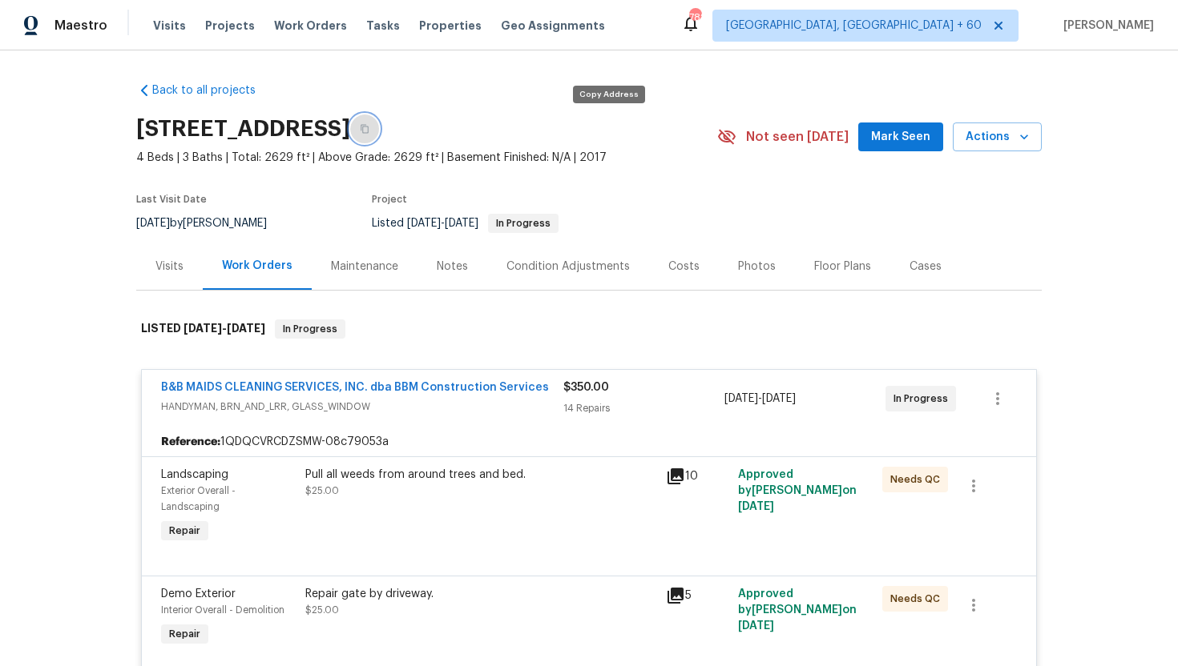
click at [369, 131] on icon "button" at bounding box center [365, 129] width 10 height 10
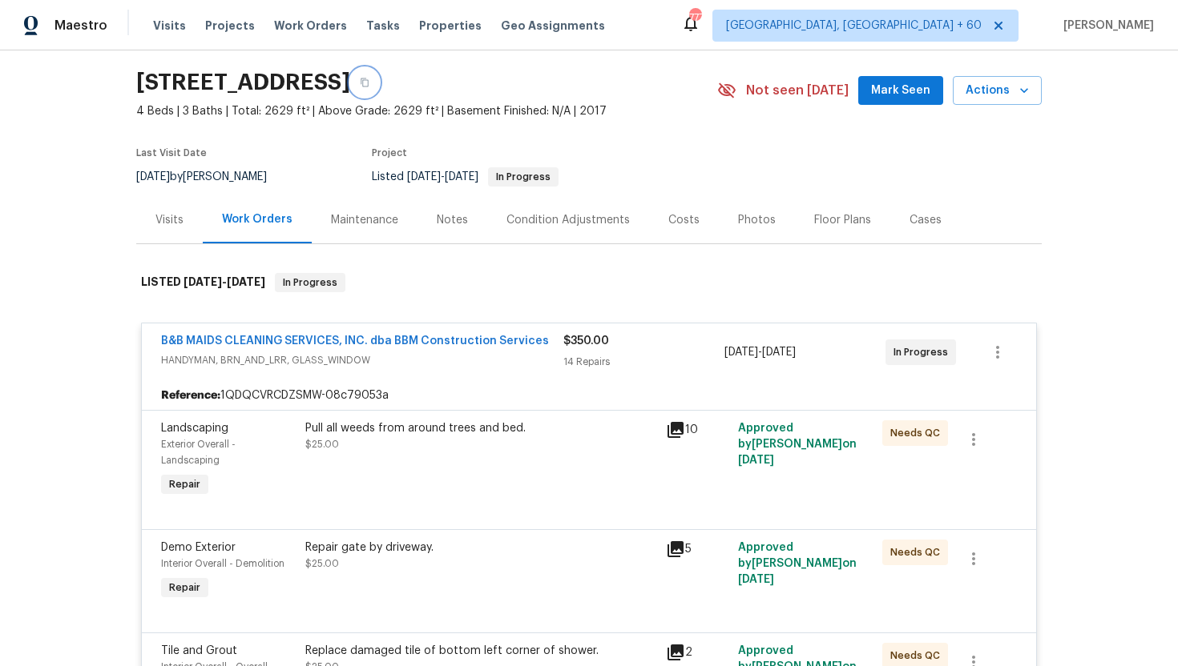
scroll to position [56, 0]
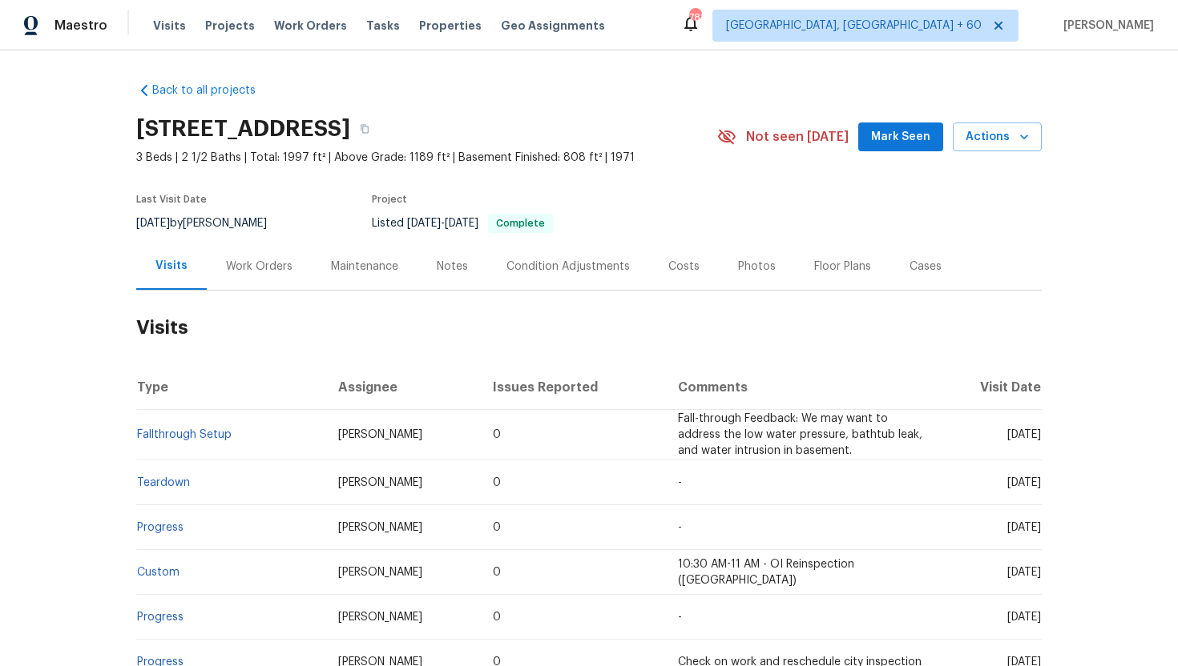
drag, startPoint x: 981, startPoint y: 436, endPoint x: 1038, endPoint y: 442, distance: 57.2
click at [1038, 442] on td "[DATE]" at bounding box center [988, 435] width 105 height 50
copy span "[DATE]"
click at [254, 291] on h2 "Visits" at bounding box center [588, 328] width 905 height 75
click at [258, 256] on div "Work Orders" at bounding box center [259, 266] width 105 height 47
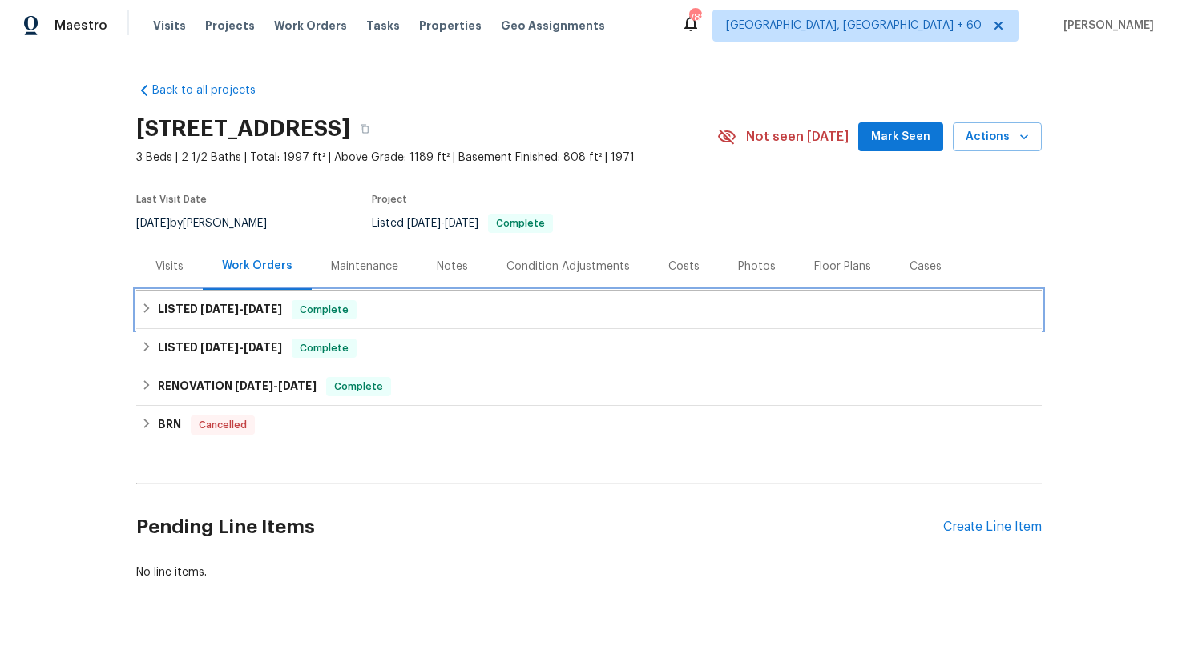
click at [277, 306] on span "[DATE]" at bounding box center [263, 309] width 38 height 11
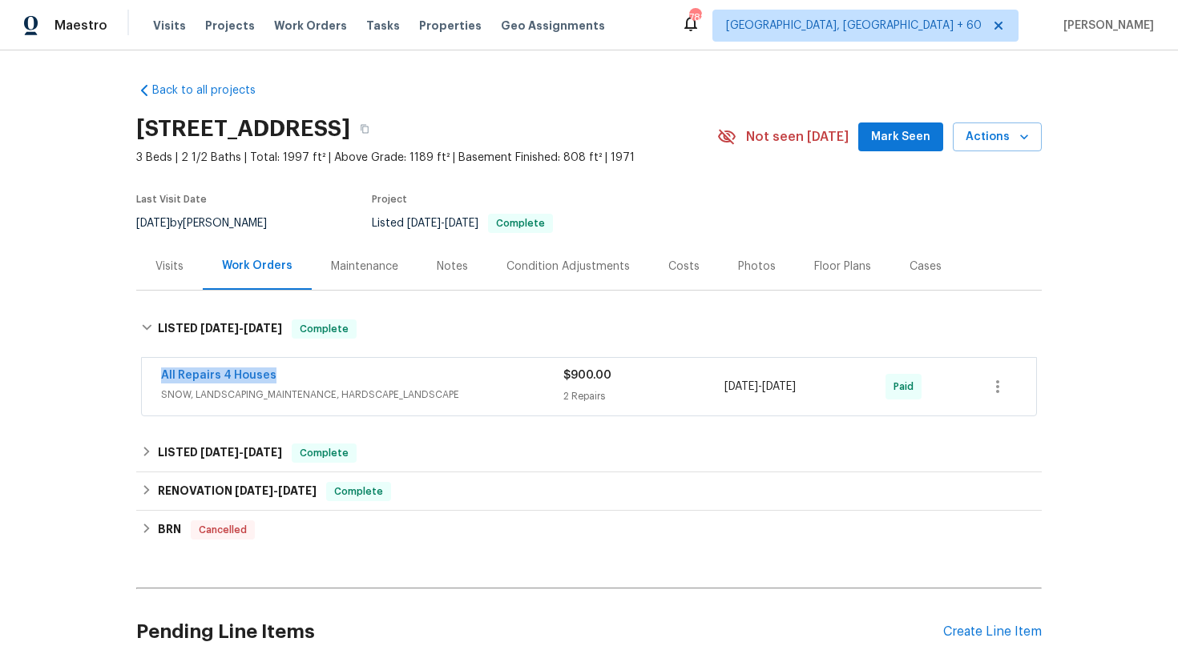
drag, startPoint x: 304, startPoint y: 377, endPoint x: 115, endPoint y: 377, distance: 188.3
click at [115, 377] on div "Back to all projects [STREET_ADDRESS] 3 Beds | 2 1/2 Baths | Total: 1997 ft² | …" at bounding box center [589, 358] width 1178 height 616
copy link "All Repairs 4 Houses"
drag, startPoint x: 843, startPoint y: 390, endPoint x: 718, endPoint y: 391, distance: 125.0
click at [718, 391] on div "All Repairs 4 Houses SNOW, LANDSCAPING_MAINTENANCE, HARDSCAPE_LANDSCAPE $900.00…" at bounding box center [569, 387] width 817 height 38
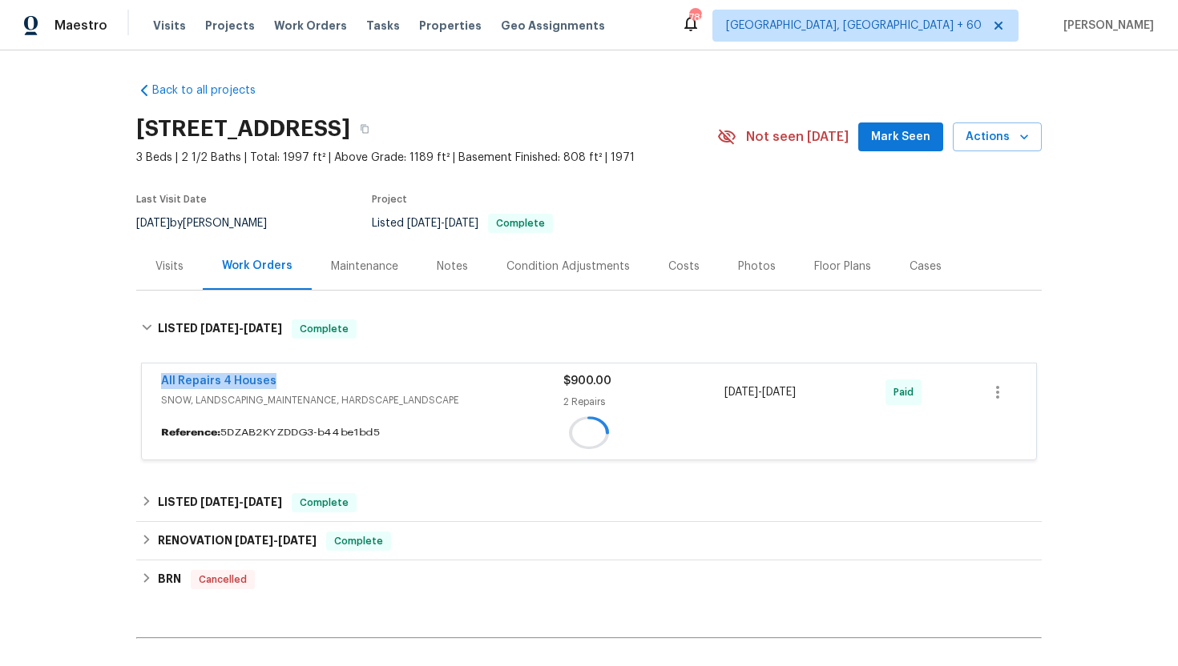
copy div "7/23/2025 - 7/26/2025"
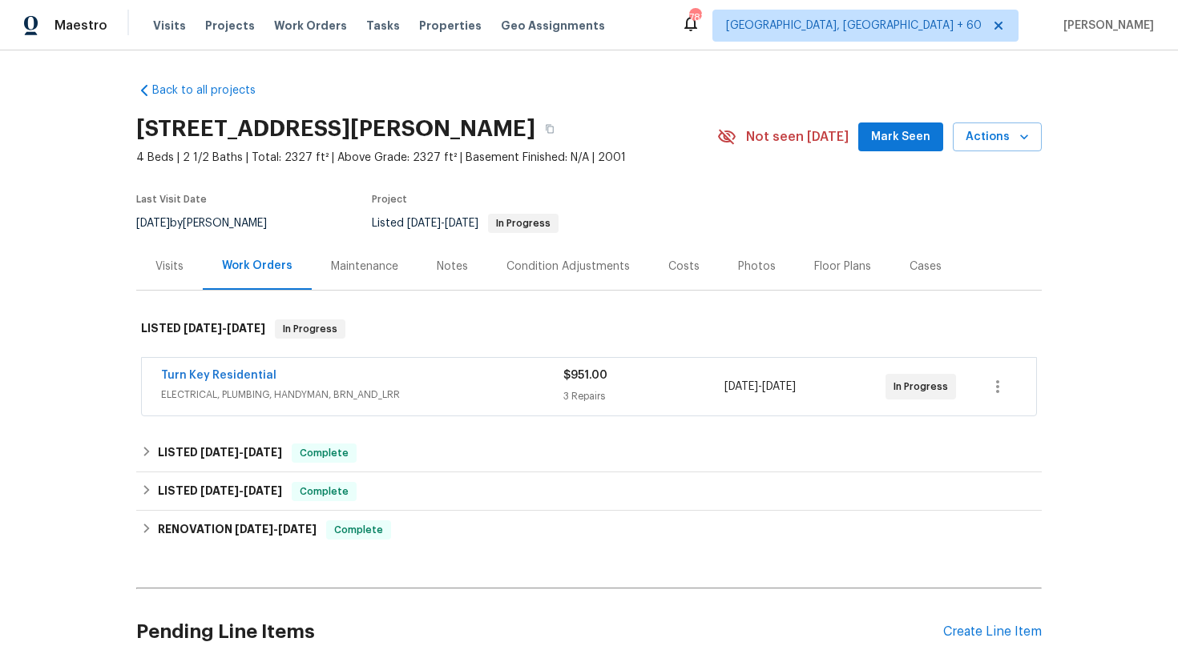
click at [324, 389] on span "ELECTRICAL, PLUMBING, HANDYMAN, BRN_AND_LRR" at bounding box center [362, 395] width 402 height 16
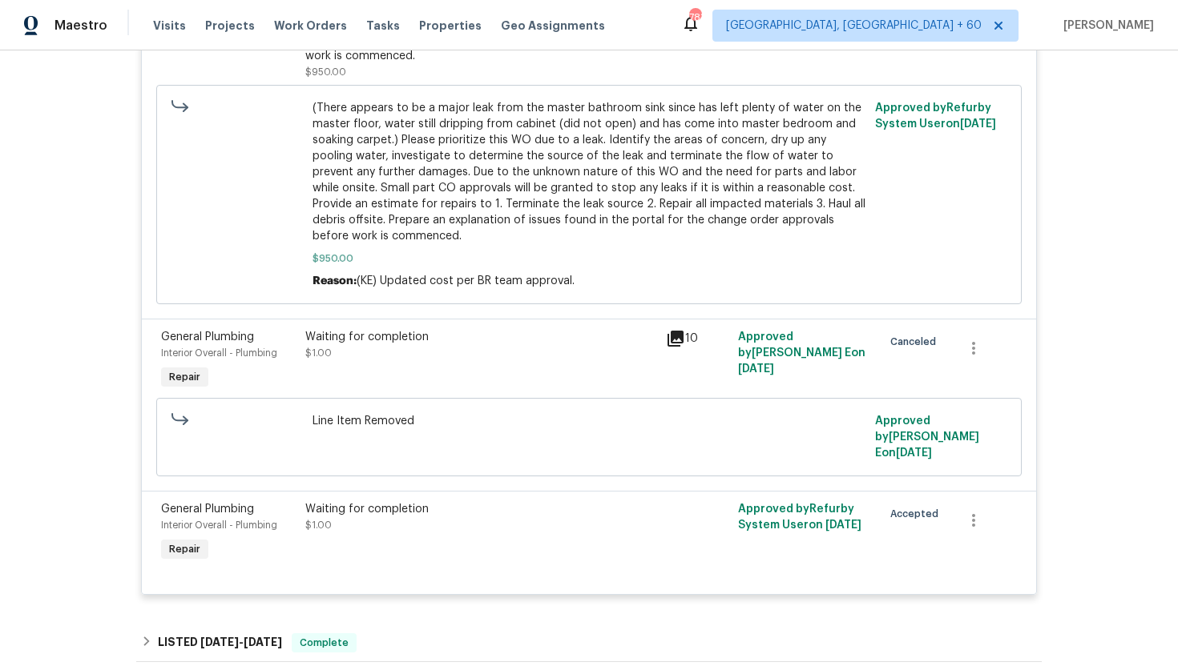
scroll to position [735, 0]
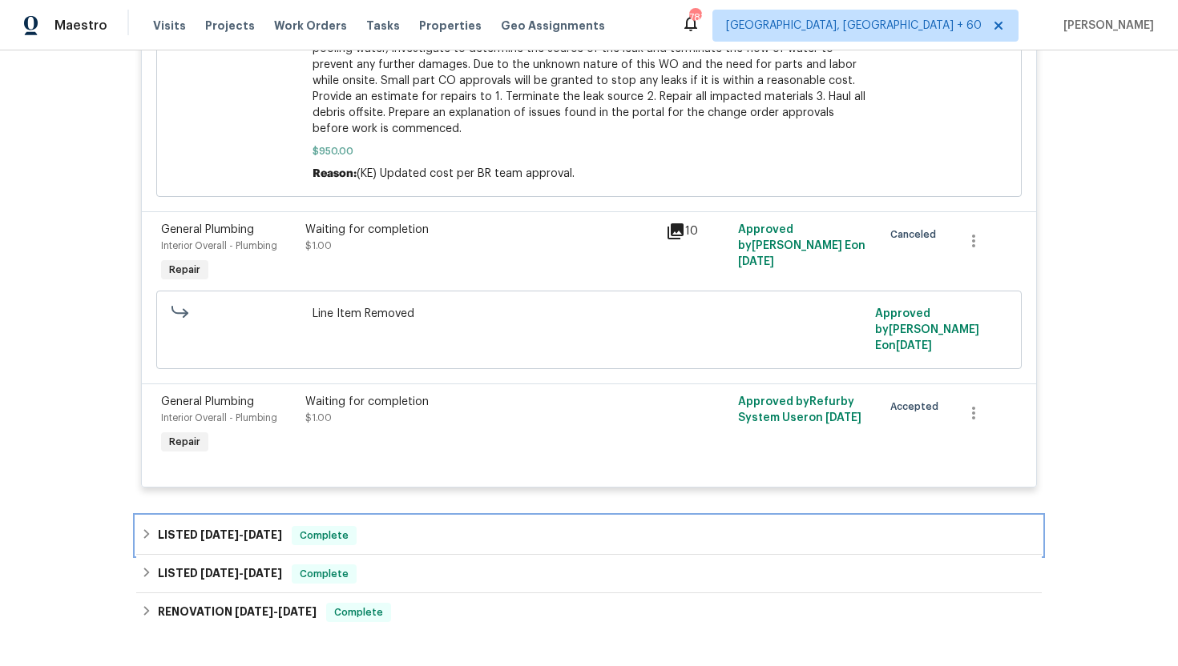
click at [344, 528] on span "Complete" at bounding box center [324, 536] width 62 height 16
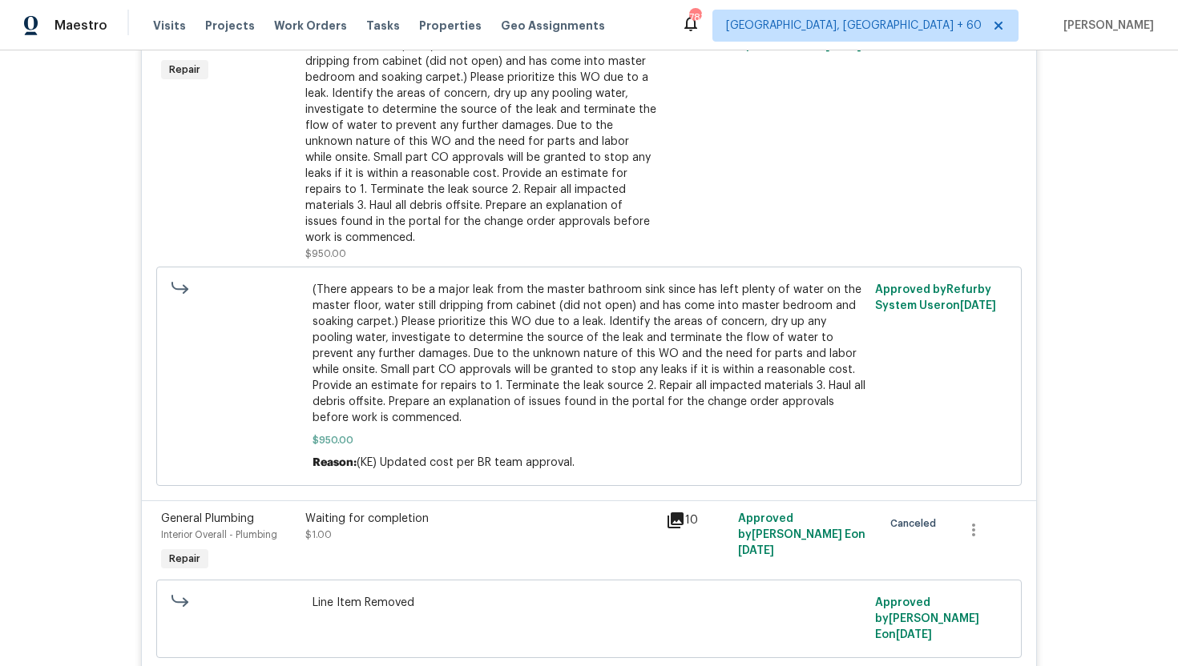
scroll to position [0, 0]
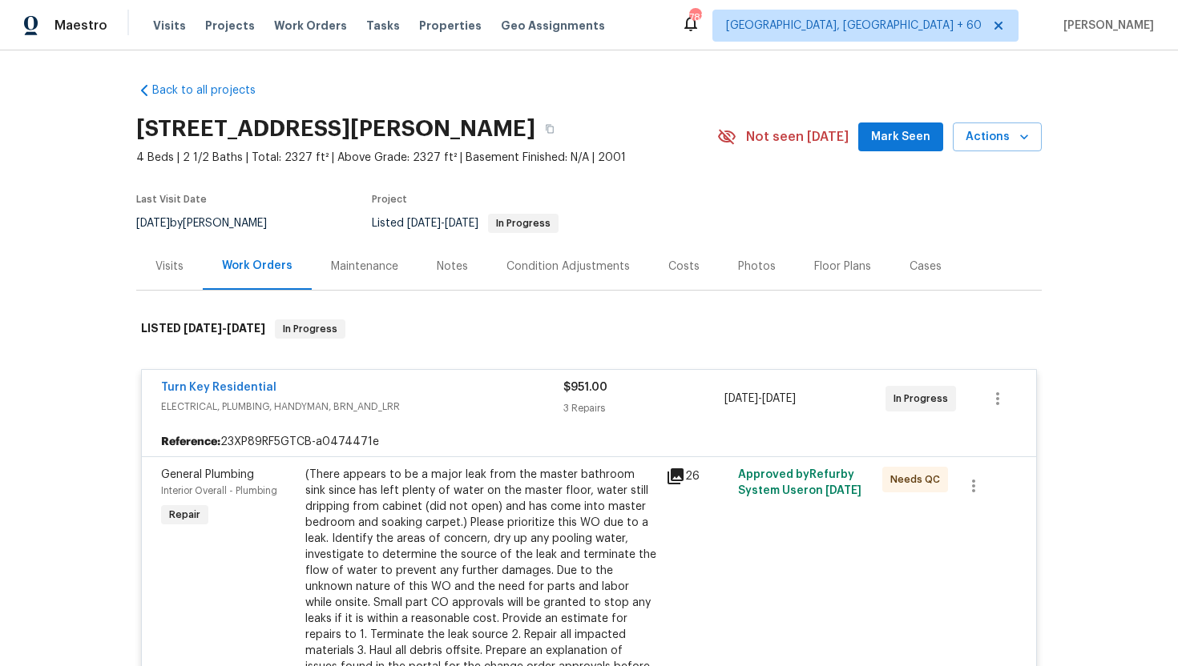
click at [172, 260] on div "Visits" at bounding box center [169, 267] width 28 height 16
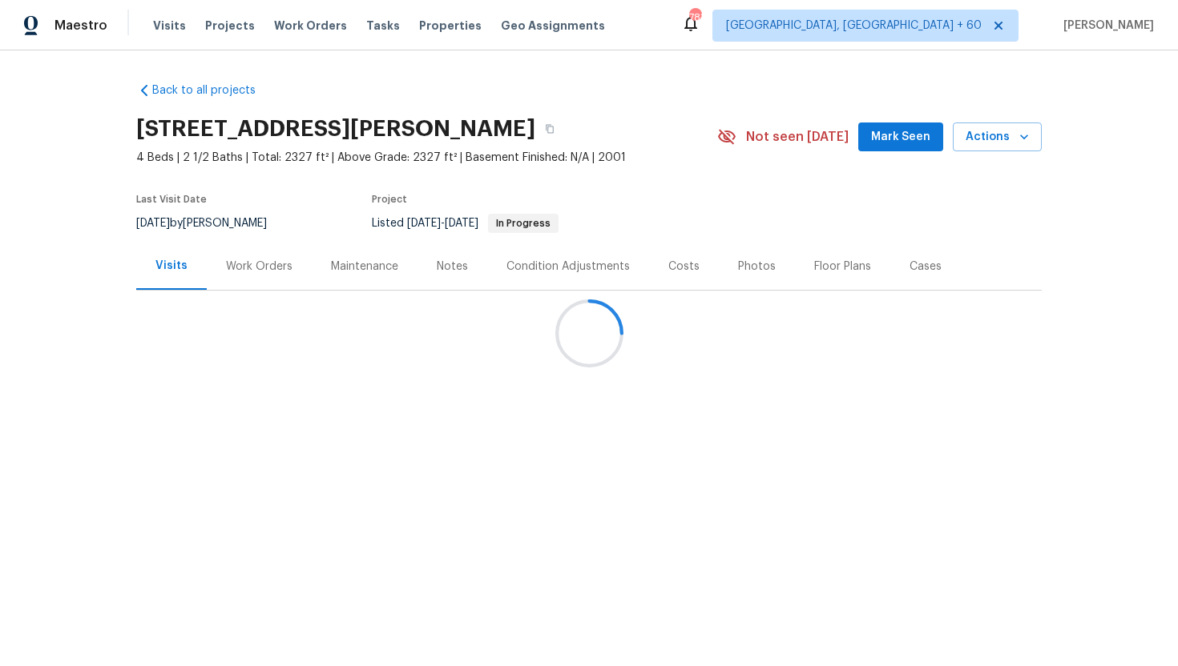
click at [270, 272] on div at bounding box center [589, 333] width 1178 height 666
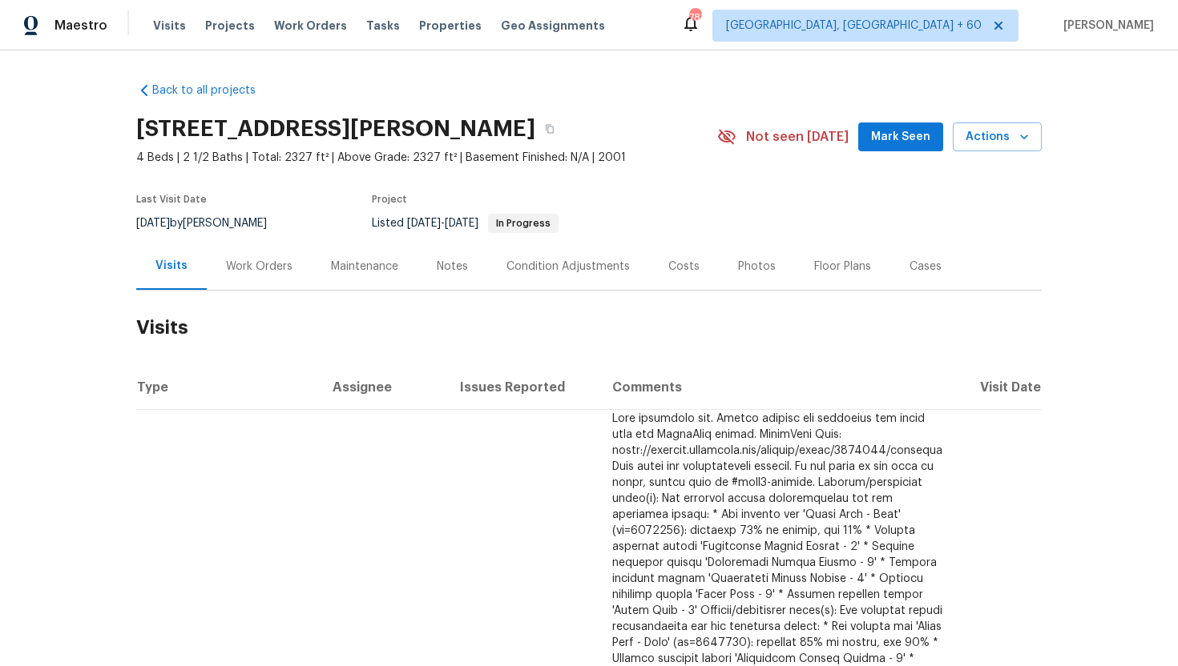
click at [256, 272] on div "Work Orders" at bounding box center [259, 267] width 66 height 16
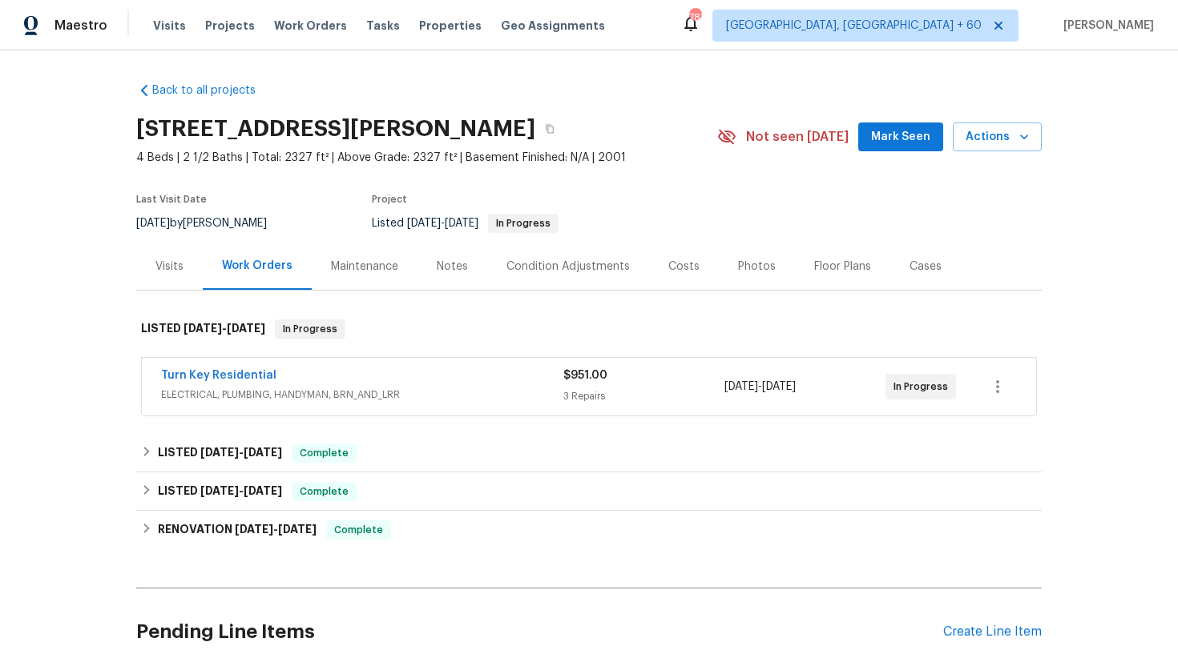
click at [383, 404] on div "Turn Key Residential ELECTRICAL, PLUMBING, HANDYMAN, BRN_AND_LRR" at bounding box center [362, 387] width 402 height 38
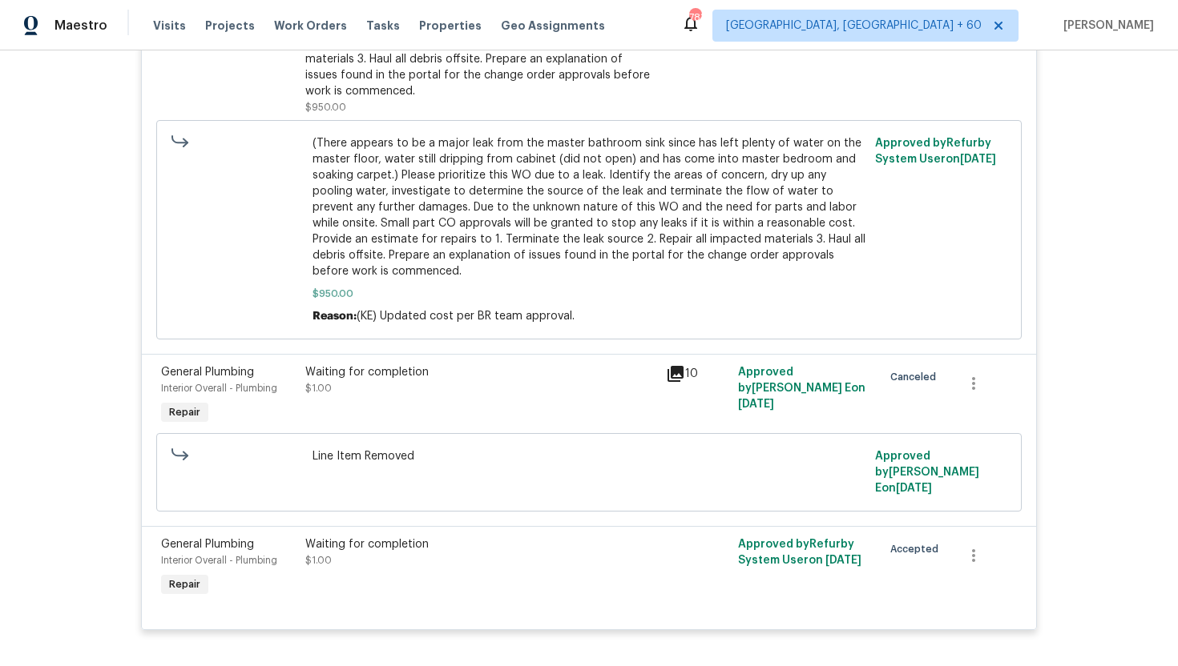
scroll to position [915, 0]
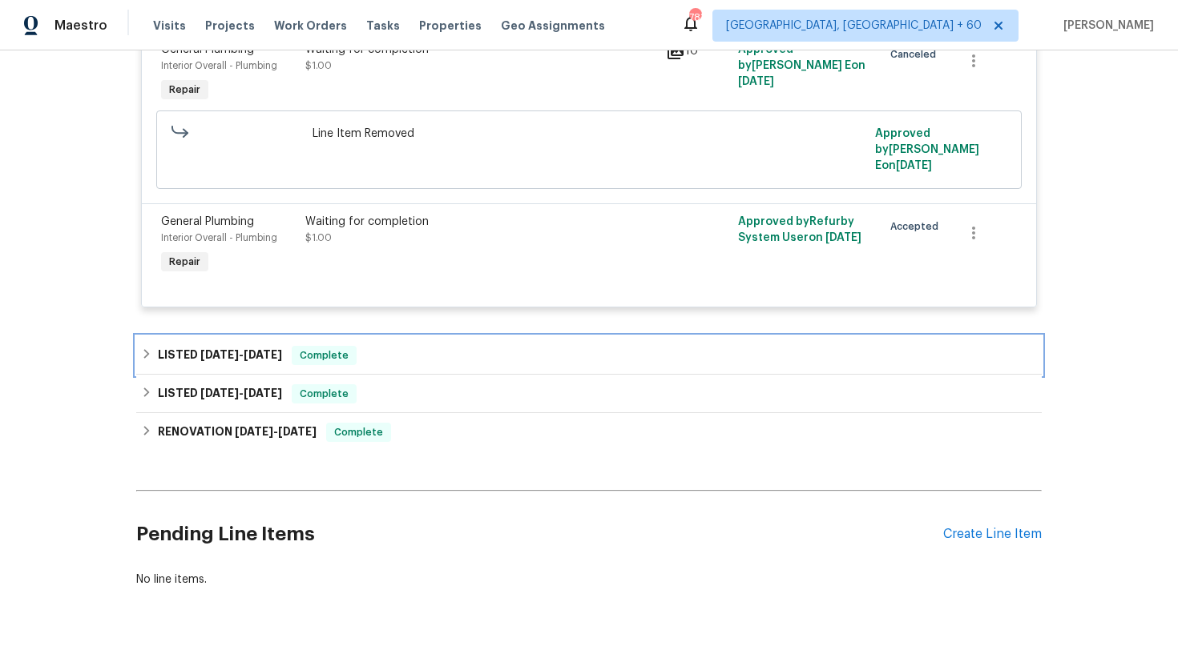
click at [335, 348] on span "Complete" at bounding box center [324, 356] width 62 height 16
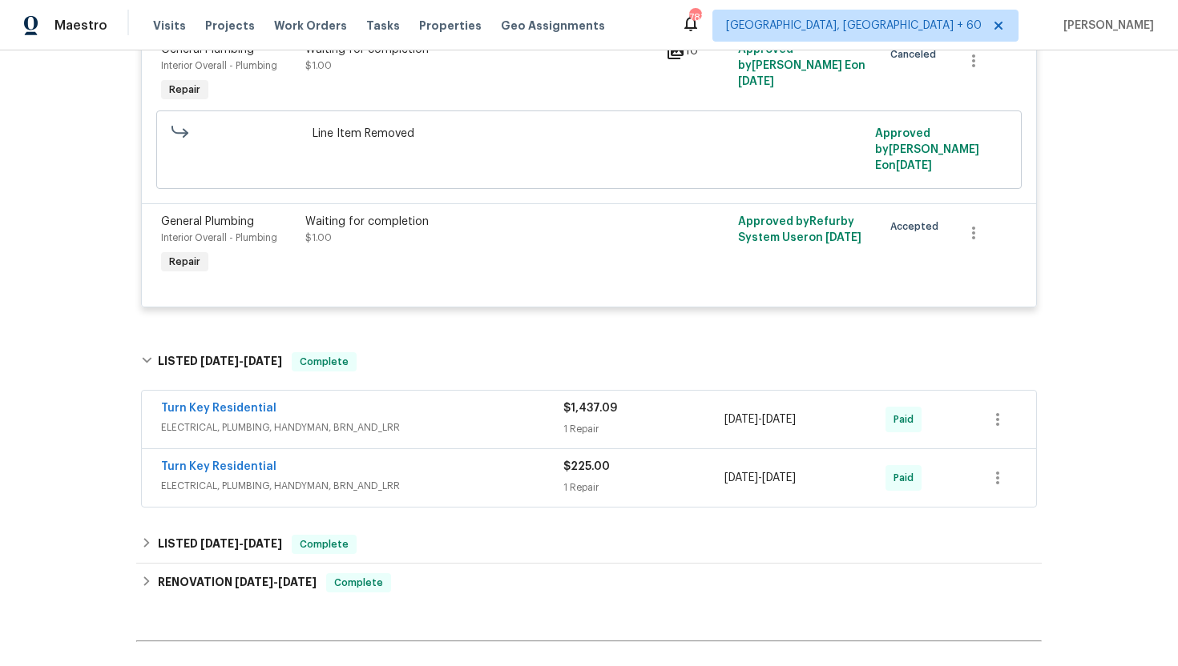
click at [341, 401] on div "Turn Key Residential" at bounding box center [362, 410] width 402 height 19
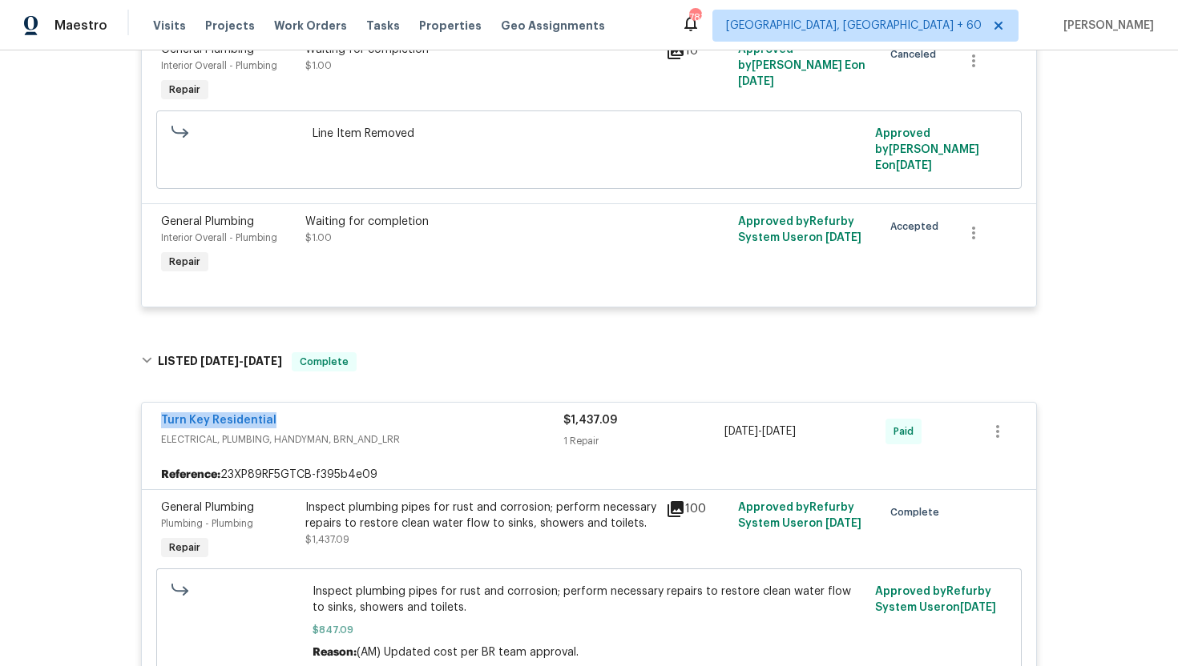
drag, startPoint x: 277, startPoint y: 389, endPoint x: 135, endPoint y: 389, distance: 142.6
click at [135, 389] on div "Back to all projects [STREET_ADDRESS][PERSON_NAME] 4 Beds | 2 1/2 Baths | Total…" at bounding box center [589, 358] width 1178 height 616
copy link "Turn Key Residential"
drag, startPoint x: 841, startPoint y: 401, endPoint x: 716, endPoint y: 402, distance: 125.0
click at [716, 413] on div "Turn Key Residential ELECTRICAL, PLUMBING, HANDYMAN, BRN_AND_LRR $1,437.09 1 Re…" at bounding box center [569, 432] width 817 height 38
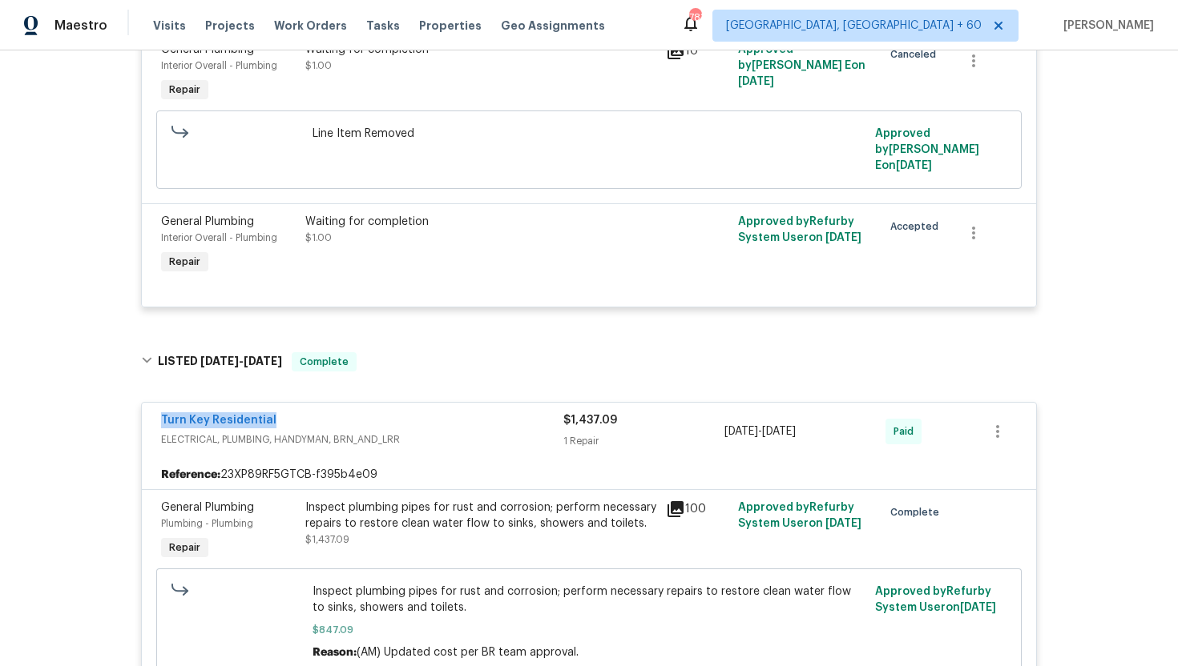
copy div "1 Repair [DATE] - [DATE]"
